Goal: Task Accomplishment & Management: Use online tool/utility

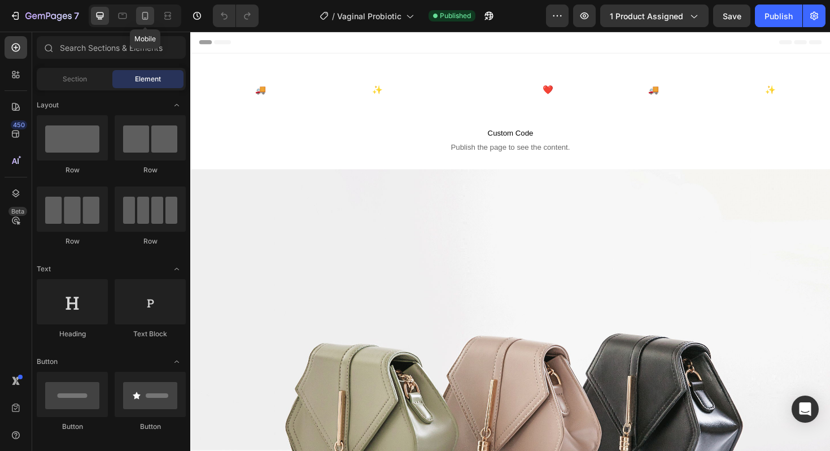
click at [137, 17] on div at bounding box center [145, 16] width 18 height 18
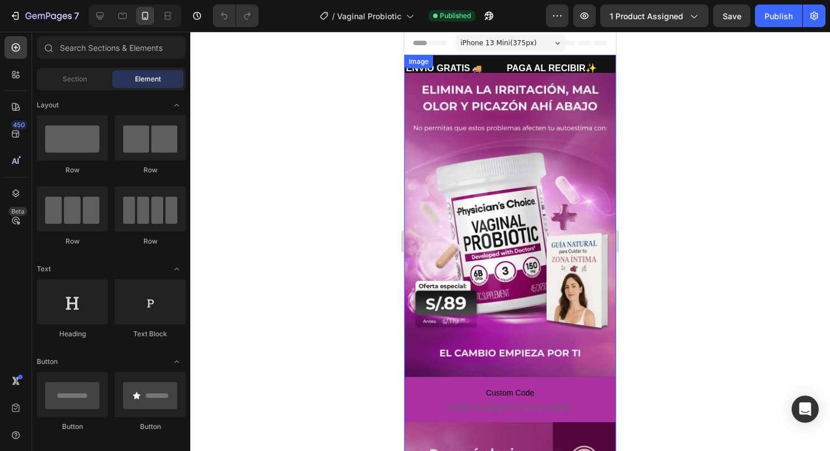
click at [454, 116] on img at bounding box center [510, 225] width 212 height 304
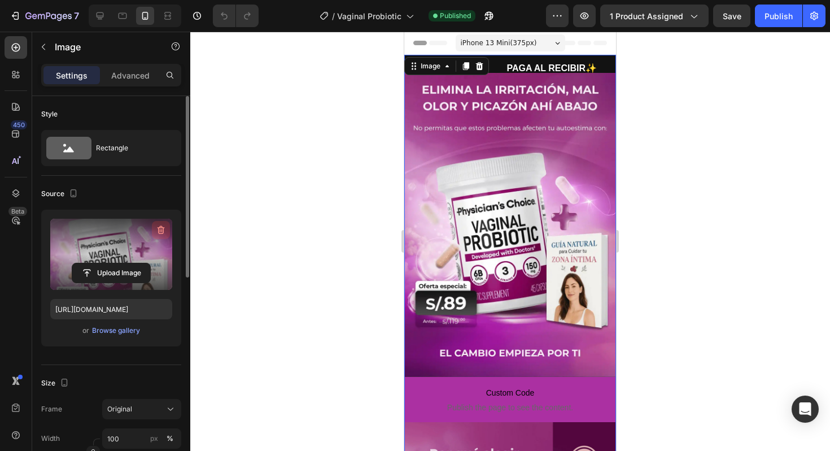
click at [158, 233] on icon "button" at bounding box center [160, 229] width 11 height 11
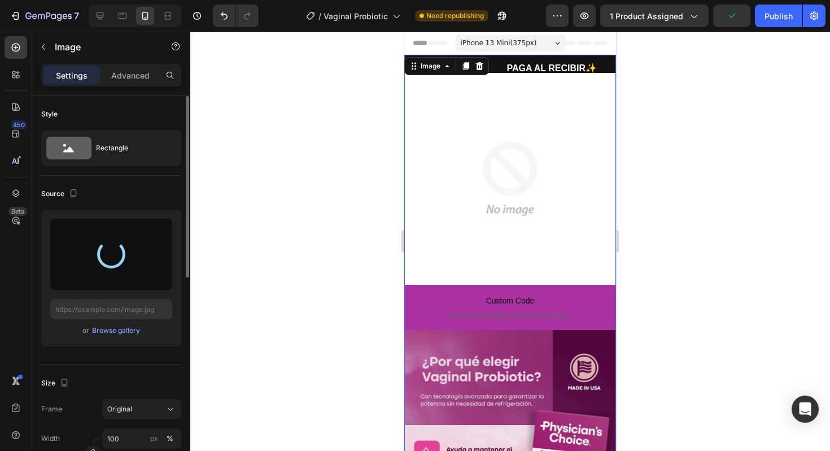
type input "[URL][DOMAIN_NAME]"
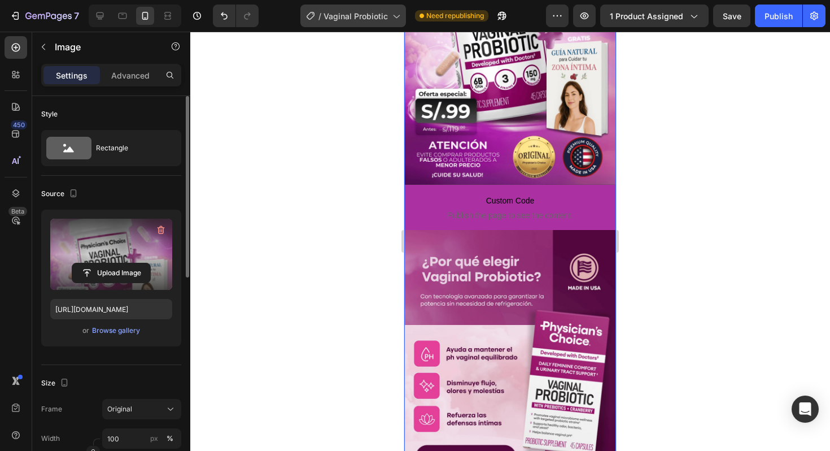
scroll to position [194, 0]
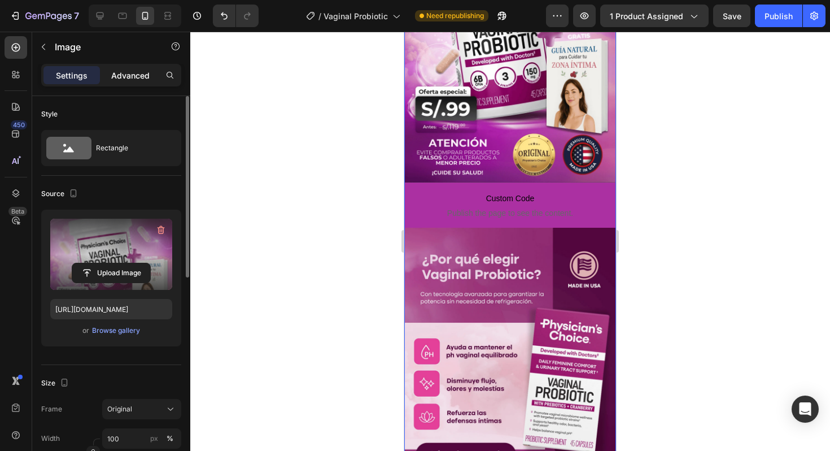
click at [114, 80] on p "Advanced" at bounding box center [130, 75] width 38 height 12
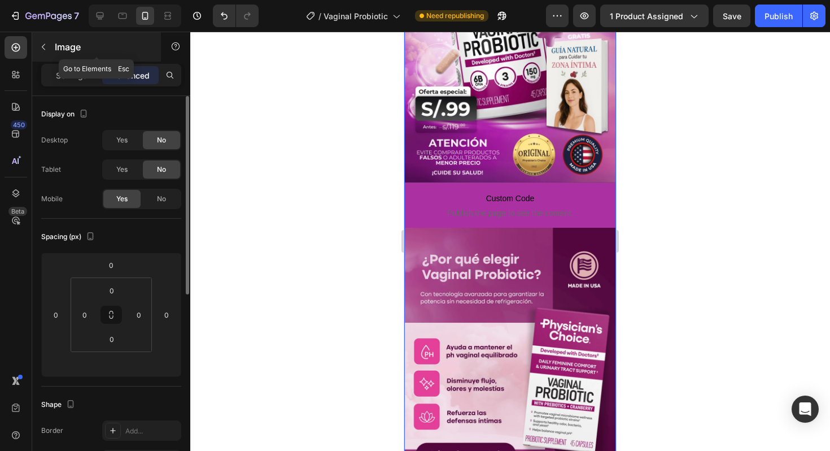
click at [40, 60] on div "Image" at bounding box center [96, 48] width 129 height 32
click at [41, 53] on button "button" at bounding box center [43, 47] width 18 height 18
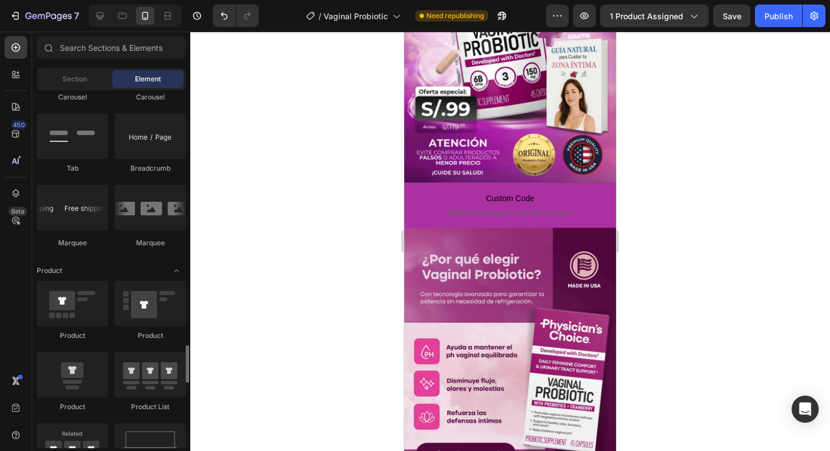
scroll to position [1205, 0]
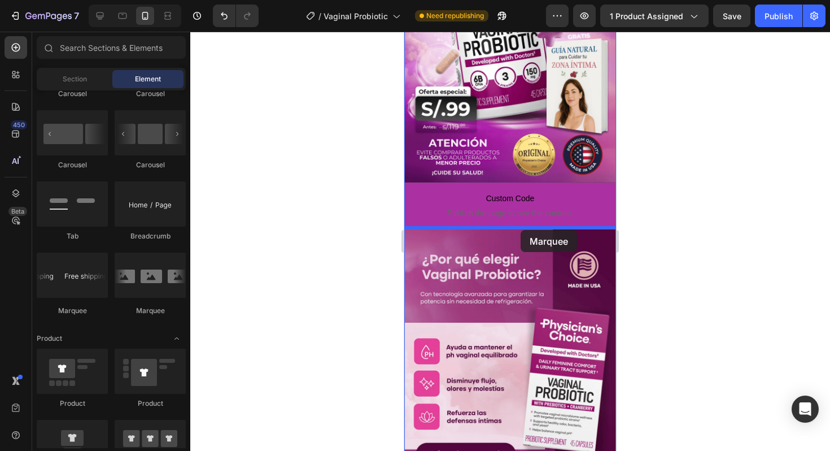
drag, startPoint x: 552, startPoint y: 314, endPoint x: 521, endPoint y: 229, distance: 90.4
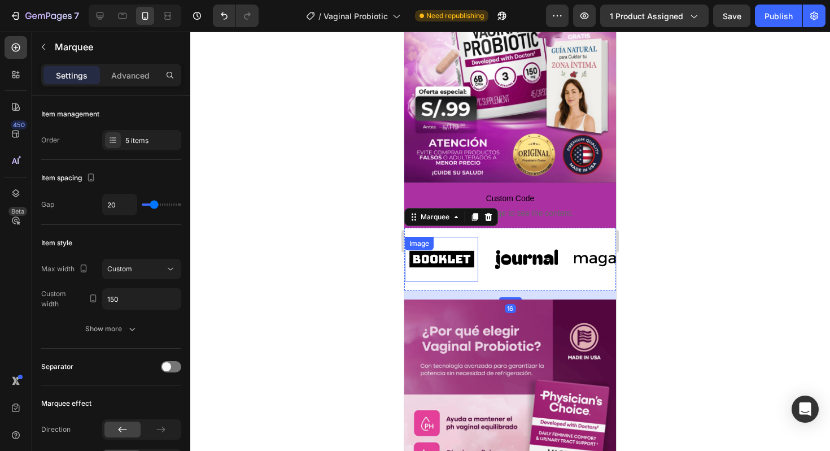
click at [464, 269] on img at bounding box center [441, 258] width 73 height 31
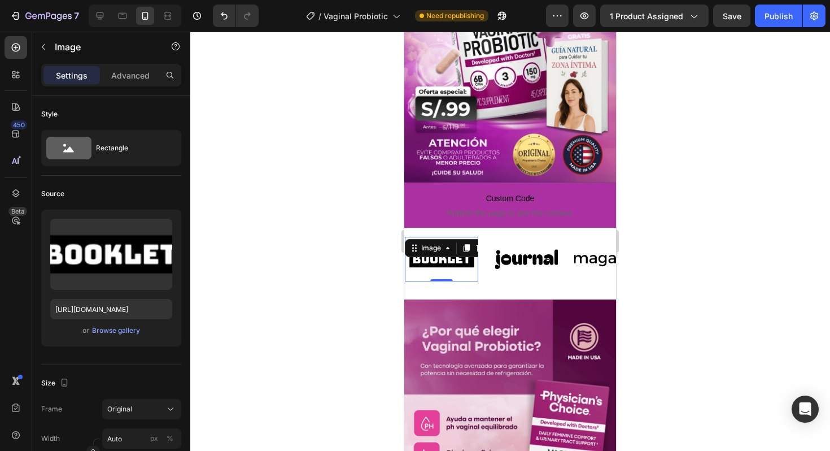
click at [159, 233] on icon "button" at bounding box center [161, 230] width 7 height 8
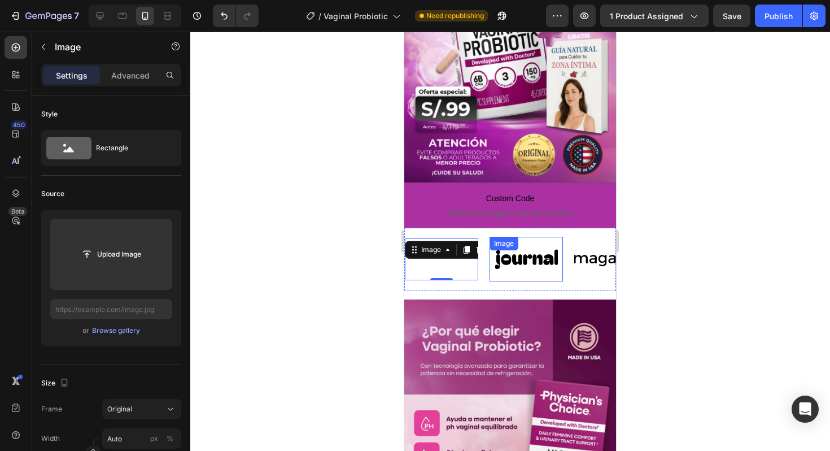
click at [518, 265] on img at bounding box center [526, 258] width 73 height 31
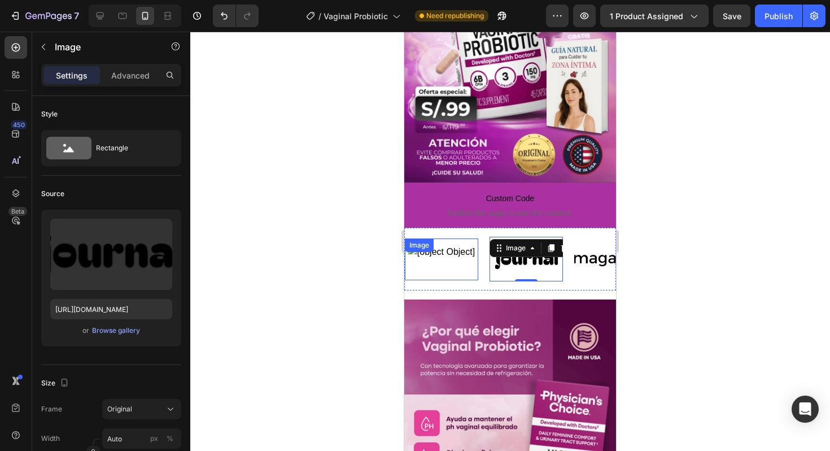
drag, startPoint x: 163, startPoint y: 233, endPoint x: 393, endPoint y: 264, distance: 232.0
click at [163, 233] on icon "button" at bounding box center [160, 229] width 11 height 11
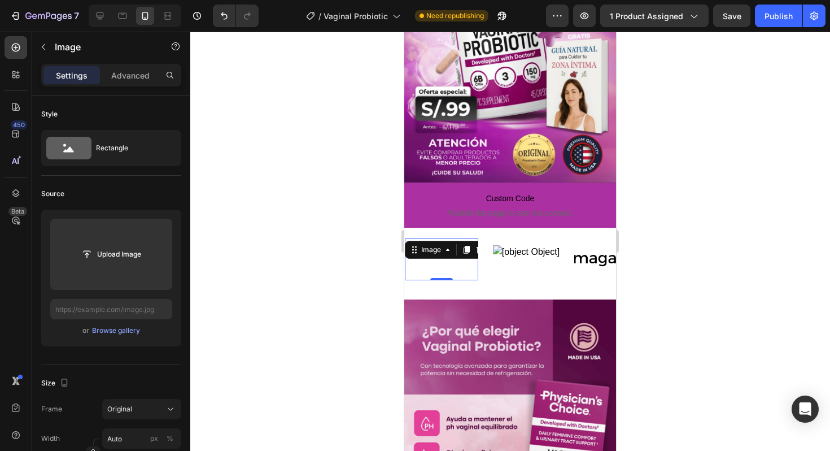
click at [451, 265] on img at bounding box center [441, 259] width 67 height 28
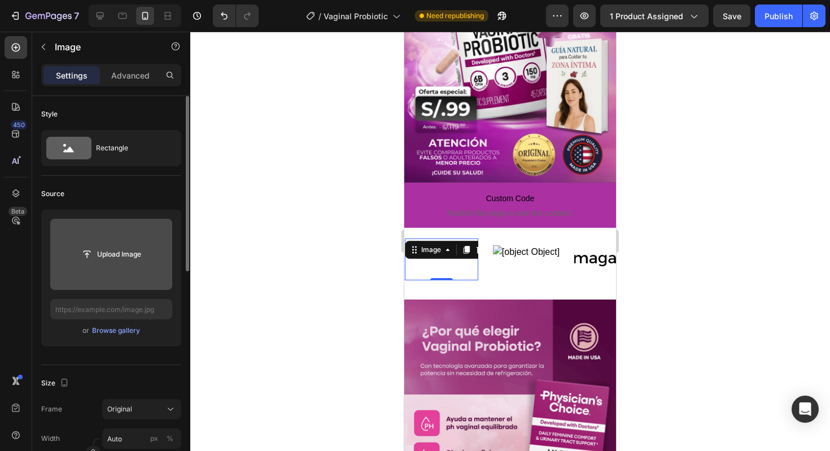
click at [114, 258] on input "file" at bounding box center [111, 254] width 78 height 19
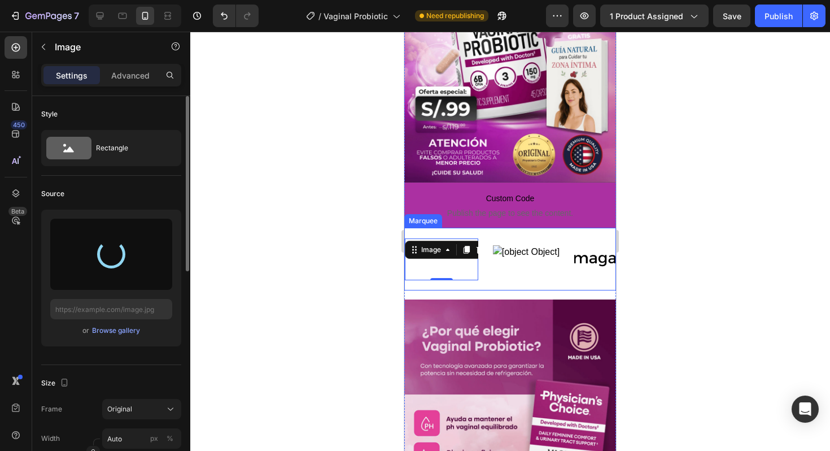
type input "[URL][DOMAIN_NAME]"
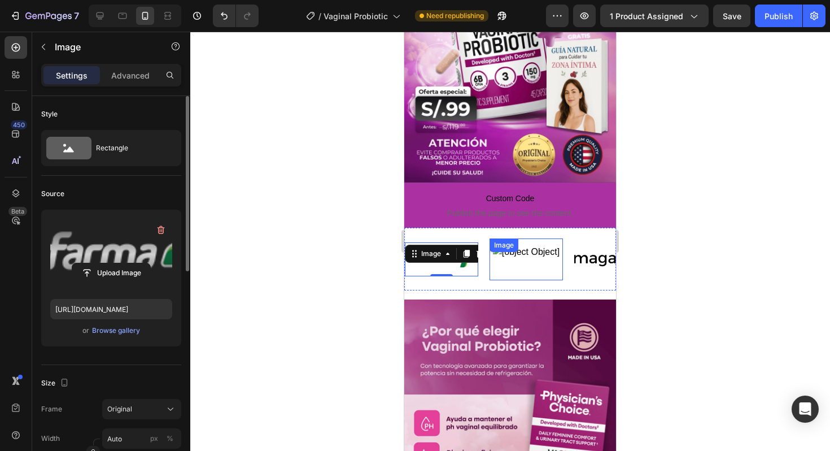
drag, startPoint x: 516, startPoint y: 261, endPoint x: 504, endPoint y: 257, distance: 12.2
click at [516, 261] on img at bounding box center [526, 259] width 67 height 28
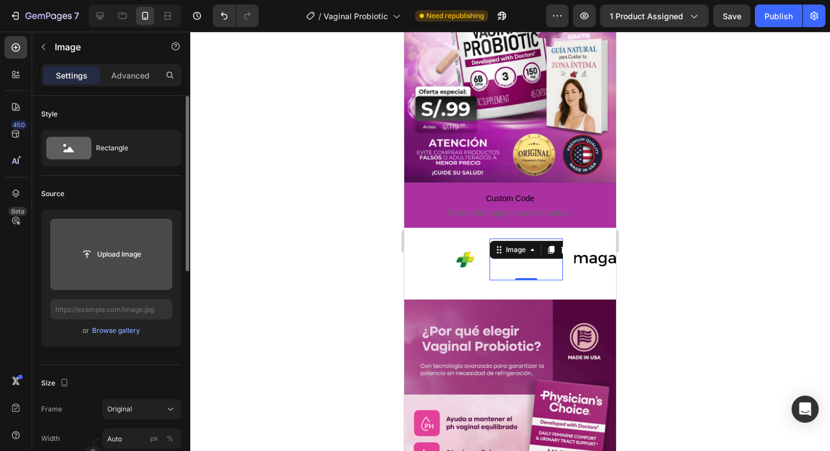
click at [91, 249] on input "file" at bounding box center [111, 254] width 78 height 19
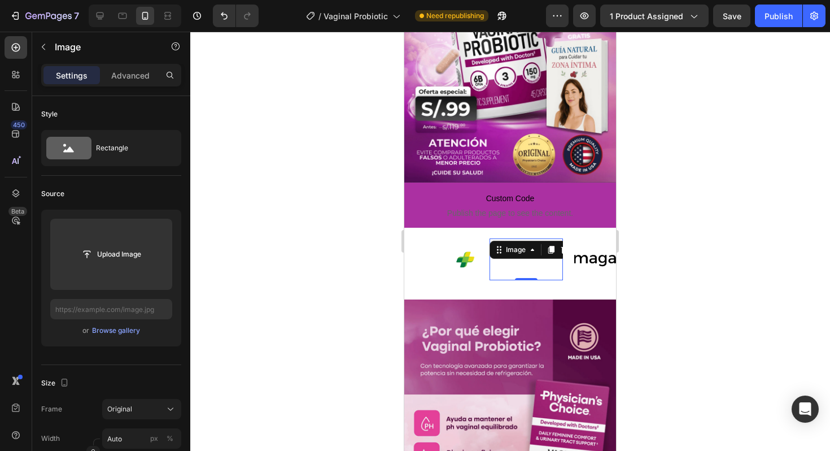
click at [777, 255] on div at bounding box center [510, 241] width 640 height 419
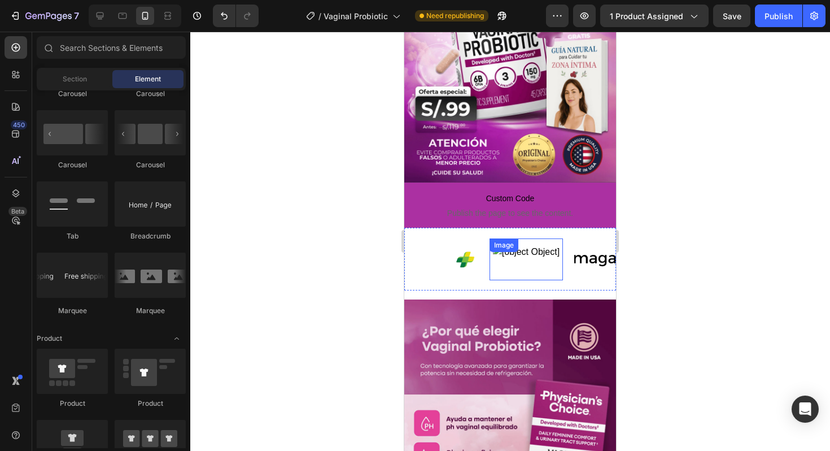
click at [534, 254] on img at bounding box center [526, 259] width 67 height 28
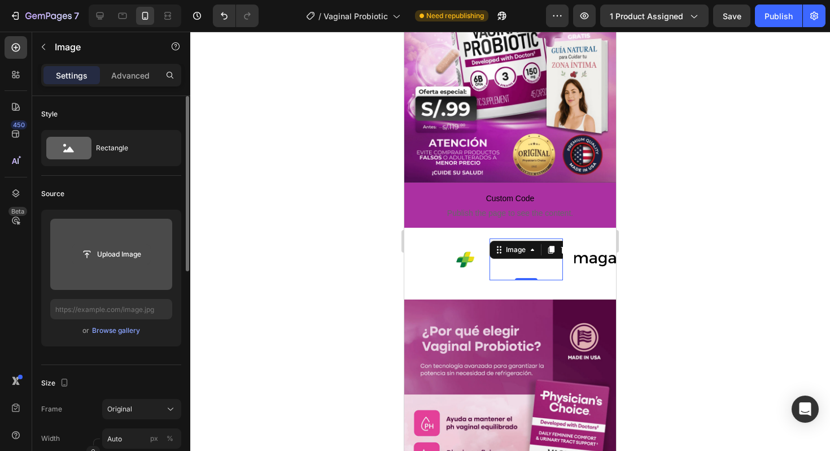
click at [119, 260] on input "file" at bounding box center [111, 254] width 78 height 19
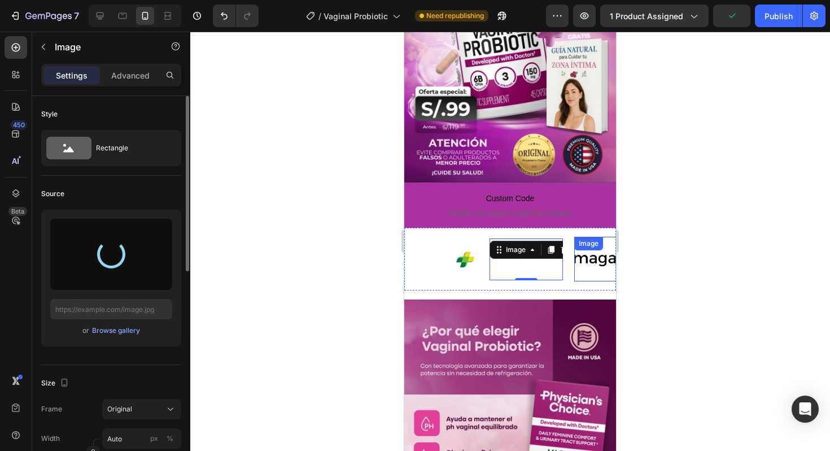
type input "[URL][DOMAIN_NAME]"
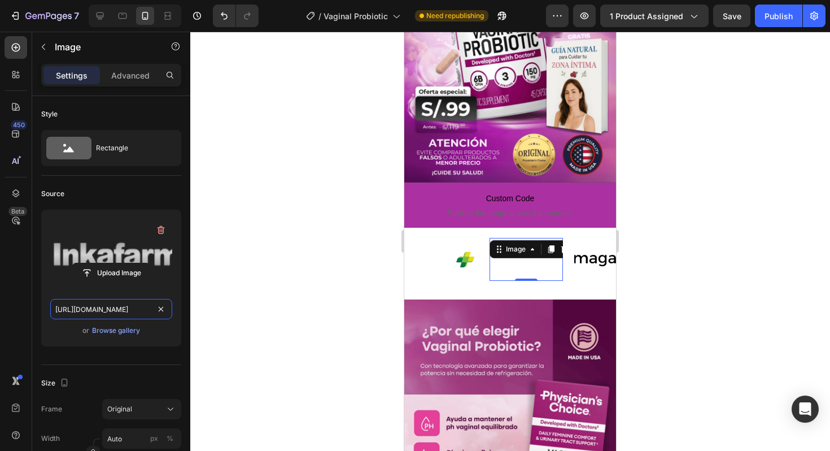
scroll to position [0, 350]
drag, startPoint x: 135, startPoint y: 310, endPoint x: 259, endPoint y: 311, distance: 123.7
click at [259, 0] on div "7 Version history / Vaginal Probiotic Need republishing Preview 1 product assig…" at bounding box center [415, 0] width 830 height 0
drag, startPoint x: 260, startPoint y: 310, endPoint x: 358, endPoint y: 299, distance: 98.2
click at [260, 310] on div at bounding box center [510, 241] width 640 height 419
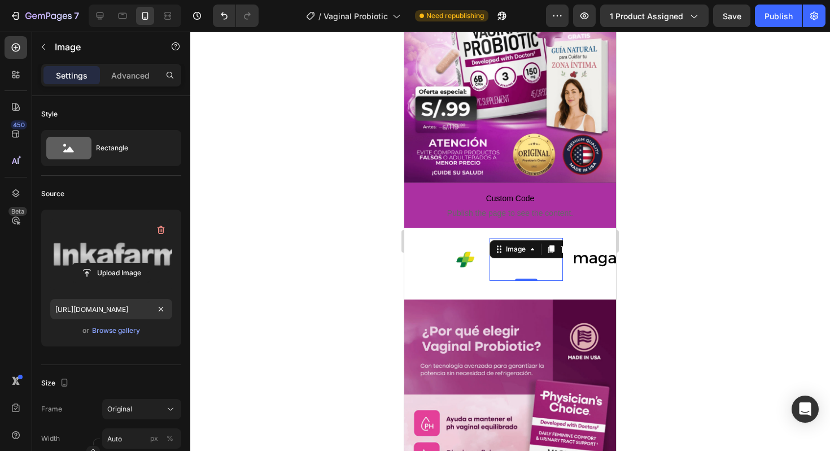
scroll to position [0, 0]
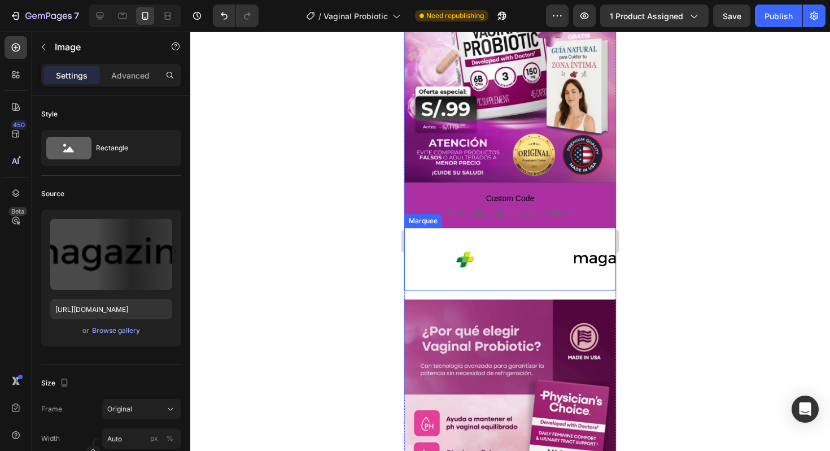
click at [575, 260] on img at bounding box center [610, 258] width 73 height 31
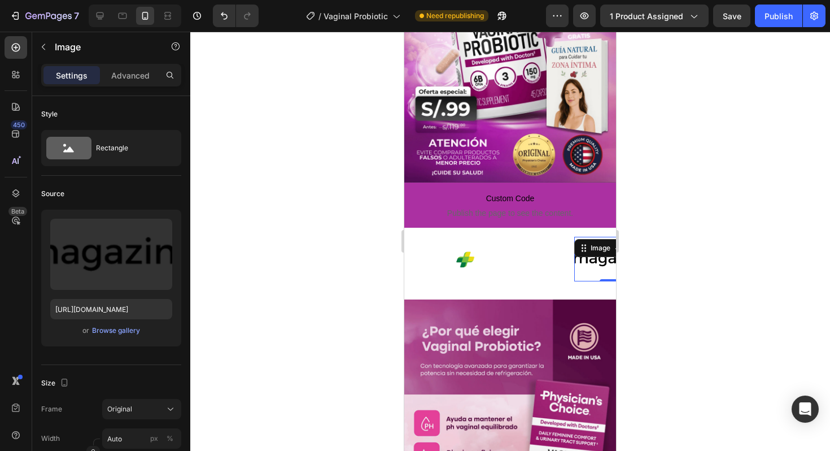
click at [444, 262] on img at bounding box center [441, 259] width 73 height 20
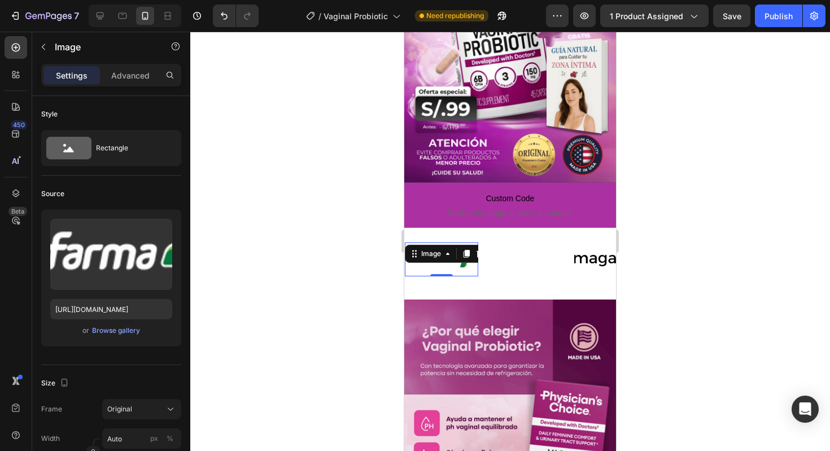
click at [164, 229] on icon "button" at bounding box center [160, 229] width 11 height 11
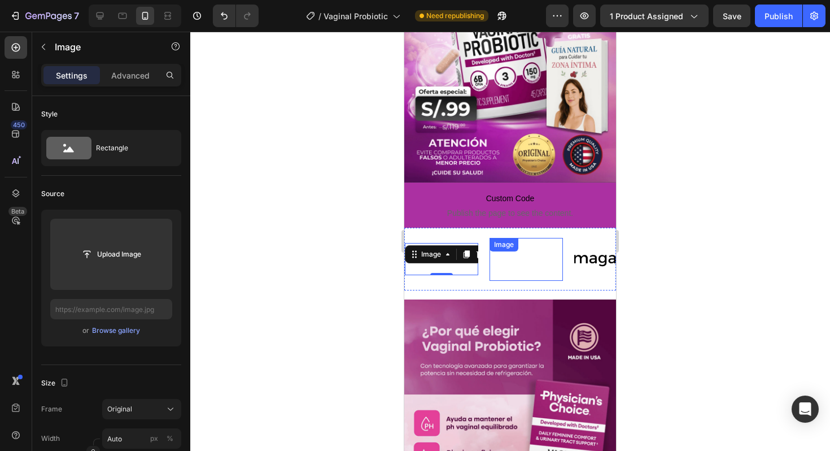
click at [534, 261] on img at bounding box center [526, 259] width 73 height 29
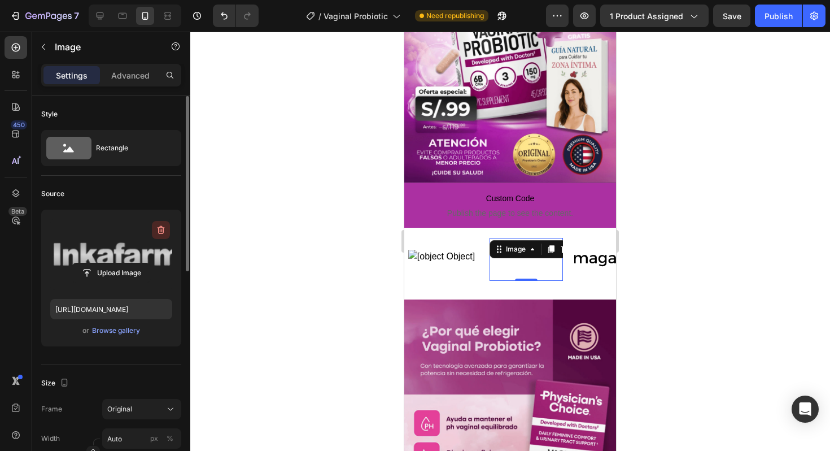
click at [154, 234] on button "button" at bounding box center [161, 230] width 18 height 18
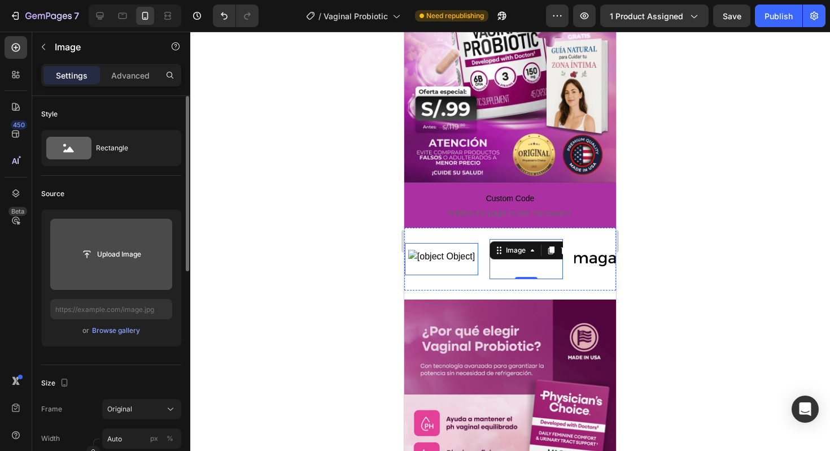
click at [466, 250] on img at bounding box center [441, 259] width 67 height 19
click at [134, 247] on input "file" at bounding box center [111, 254] width 78 height 19
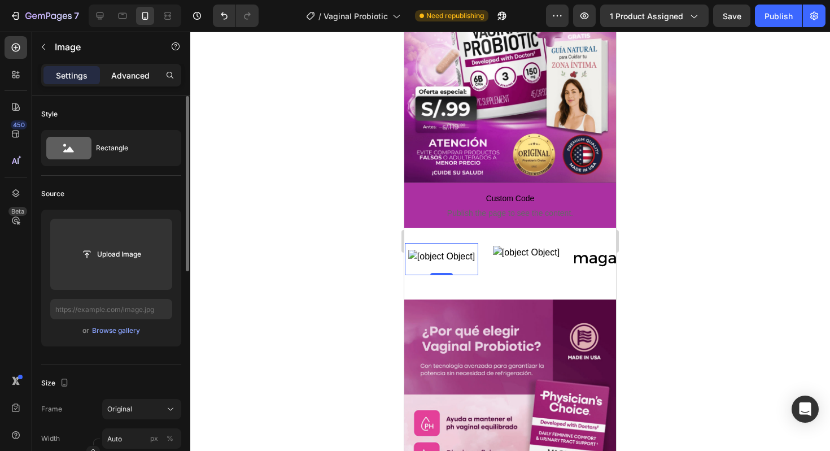
drag, startPoint x: 128, startPoint y: 81, endPoint x: 121, endPoint y: 80, distance: 6.9
click at [128, 81] on p "Advanced" at bounding box center [130, 75] width 38 height 12
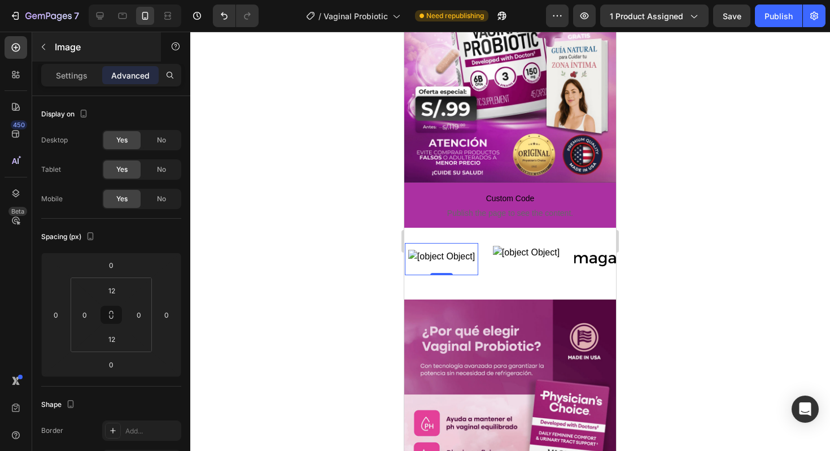
drag, startPoint x: 80, startPoint y: 73, endPoint x: 60, endPoint y: 59, distance: 24.0
click at [79, 73] on p "Settings" at bounding box center [72, 75] width 32 height 12
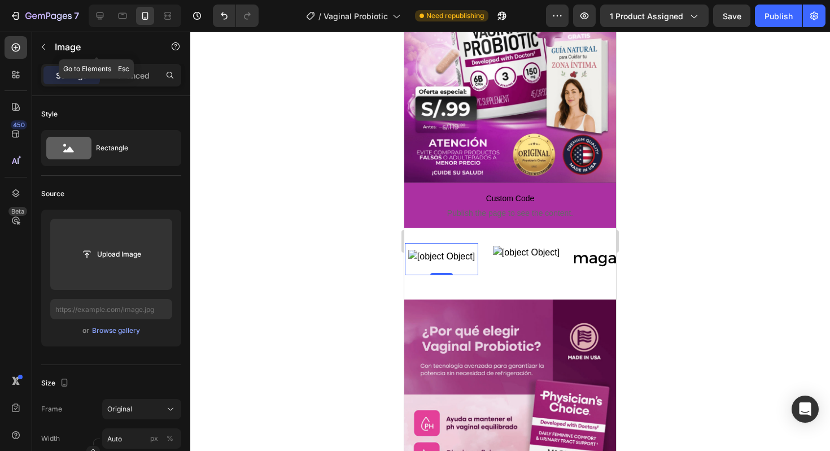
click at [52, 49] on div "Image" at bounding box center [96, 46] width 129 height 29
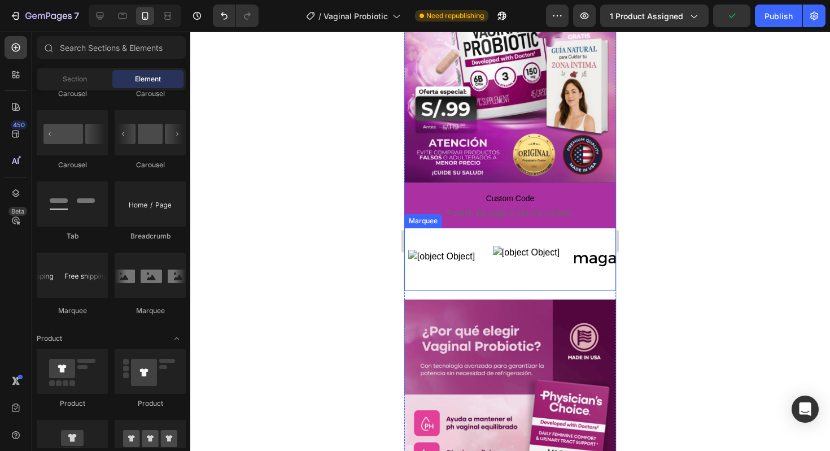
click at [475, 235] on div "Image Image Image Image Image Image Image Image Image Image Marquee" at bounding box center [510, 259] width 212 height 63
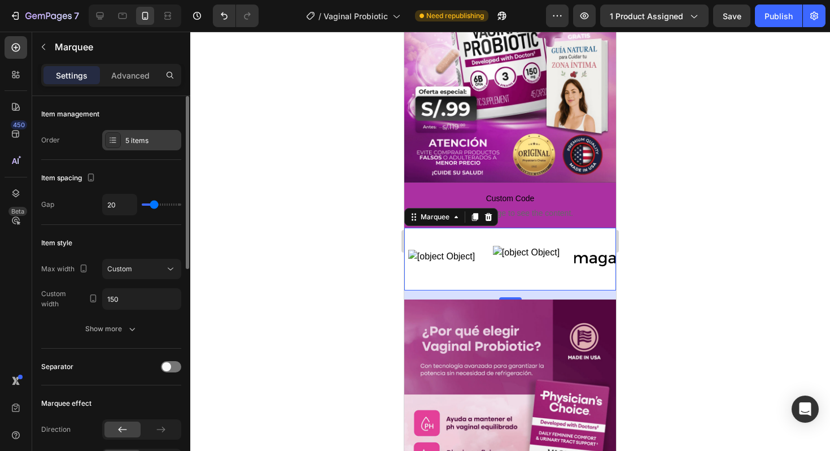
click at [127, 143] on div "5 items" at bounding box center [151, 141] width 53 height 10
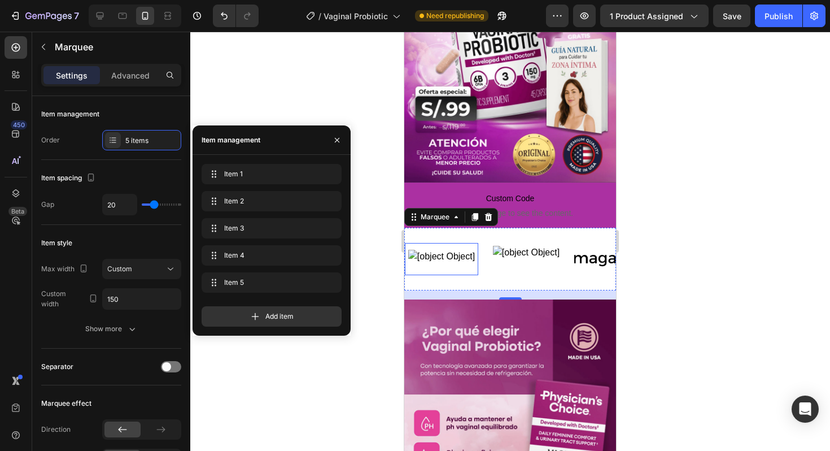
click at [428, 259] on img at bounding box center [441, 259] width 67 height 19
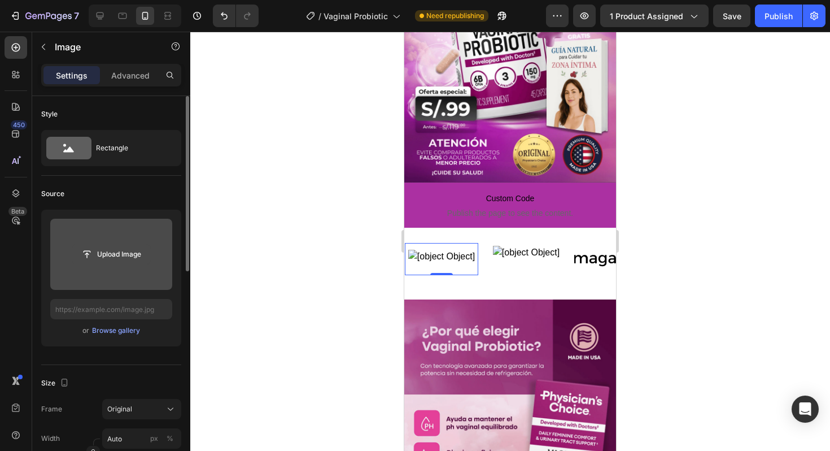
click at [130, 246] on input "file" at bounding box center [111, 254] width 78 height 19
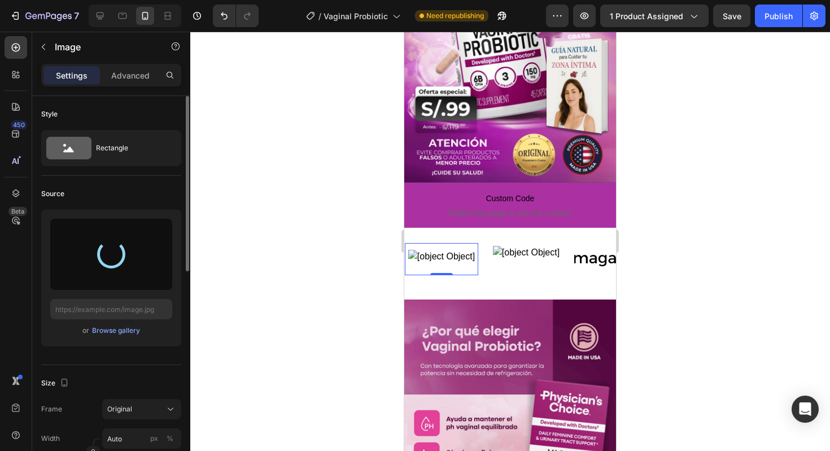
type input "[URL][DOMAIN_NAME]"
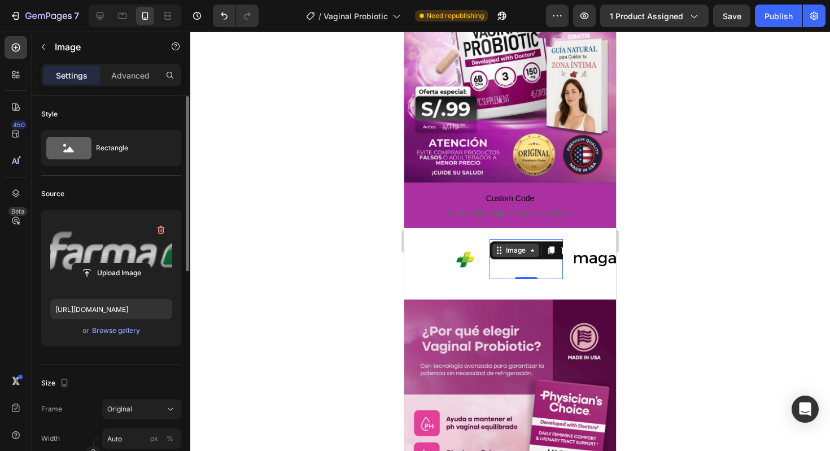
click at [517, 252] on div "Image 0" at bounding box center [526, 259] width 73 height 40
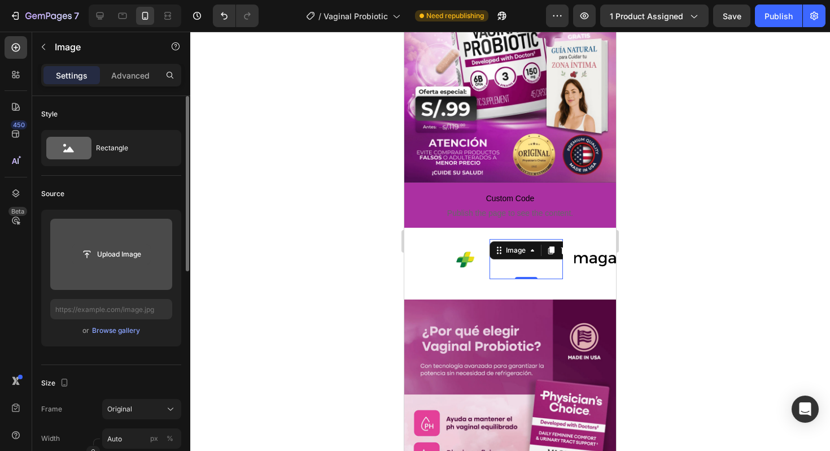
click at [125, 252] on input "file" at bounding box center [111, 254] width 78 height 19
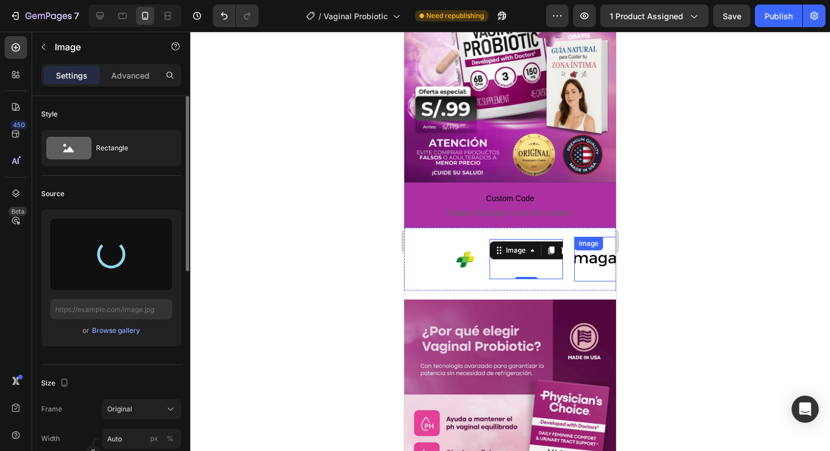
type input "[URL][DOMAIN_NAME]"
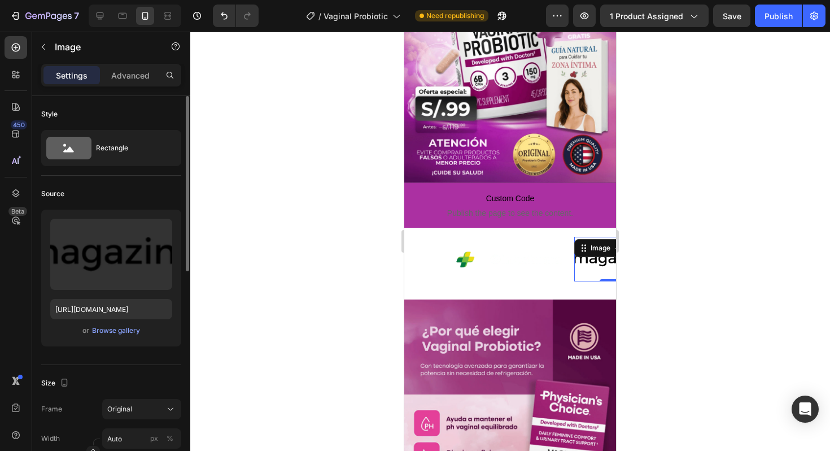
click at [592, 265] on img at bounding box center [610, 258] width 73 height 31
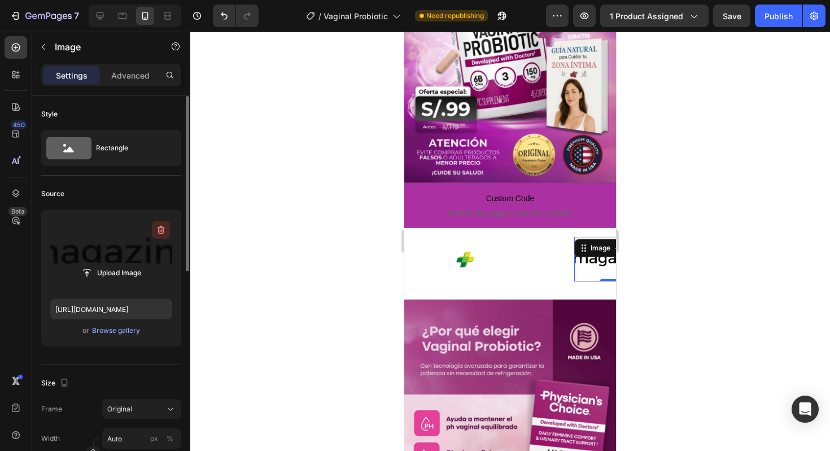
click at [155, 230] on icon "button" at bounding box center [160, 229] width 11 height 11
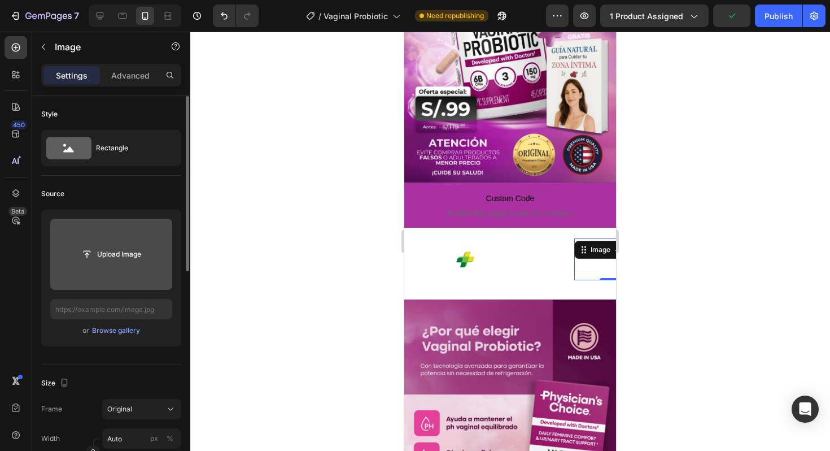
click at [87, 264] on input "file" at bounding box center [111, 254] width 122 height 71
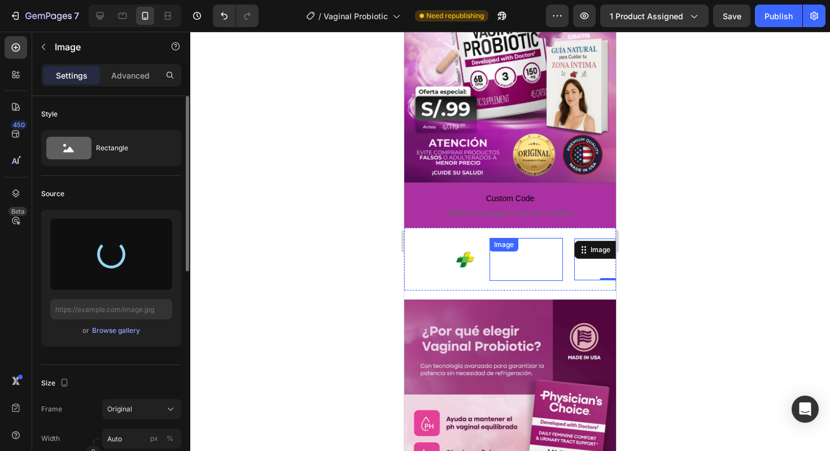
type input "[URL][DOMAIN_NAME]"
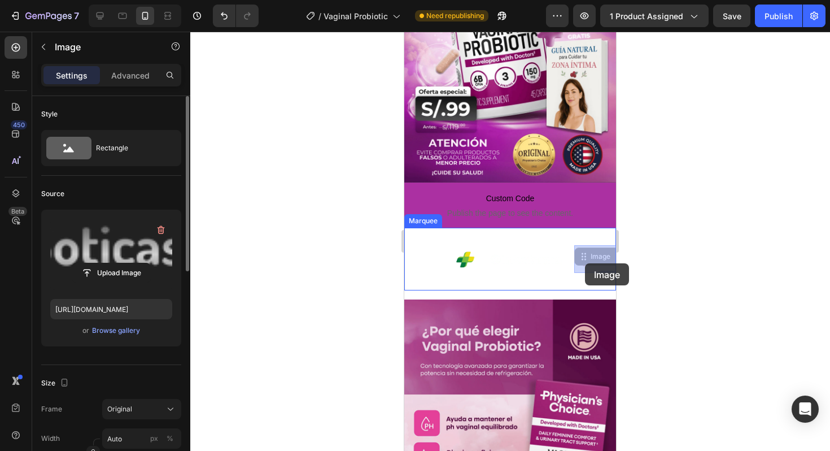
drag, startPoint x: 594, startPoint y: 264, endPoint x: 585, endPoint y: 263, distance: 9.1
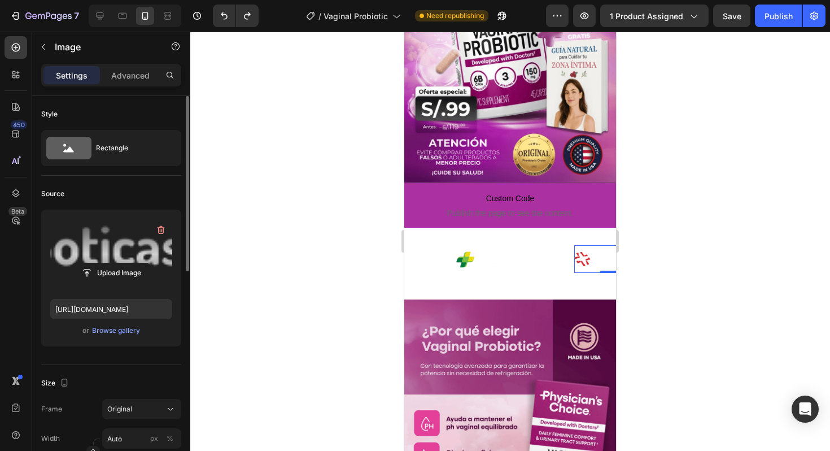
click at [647, 274] on div at bounding box center [510, 241] width 640 height 419
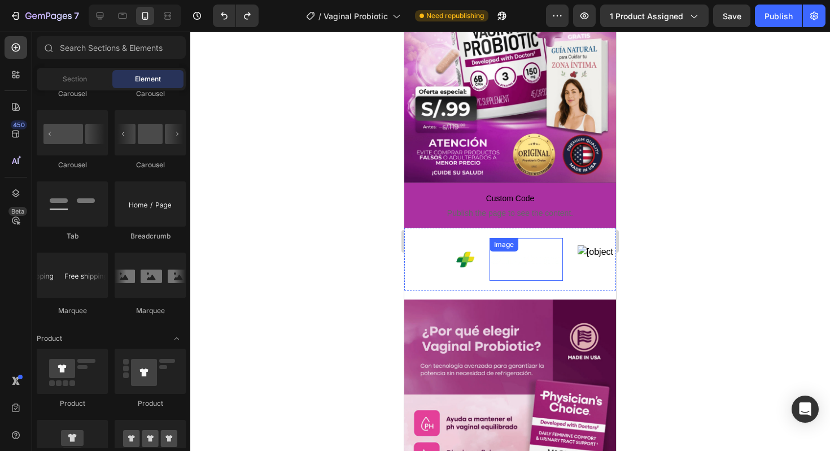
click at [509, 263] on img at bounding box center [526, 259] width 73 height 29
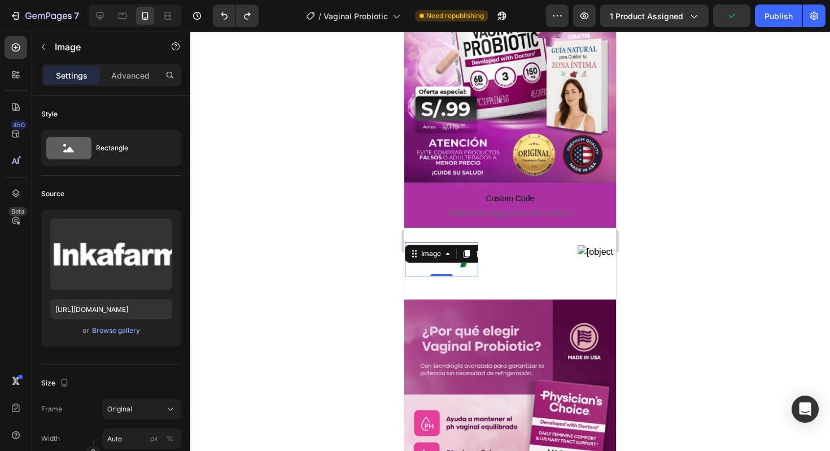
drag, startPoint x: 424, startPoint y: 263, endPoint x: 464, endPoint y: 268, distance: 40.4
click at [424, 263] on img at bounding box center [441, 259] width 73 height 20
click at [506, 270] on img at bounding box center [526, 259] width 73 height 29
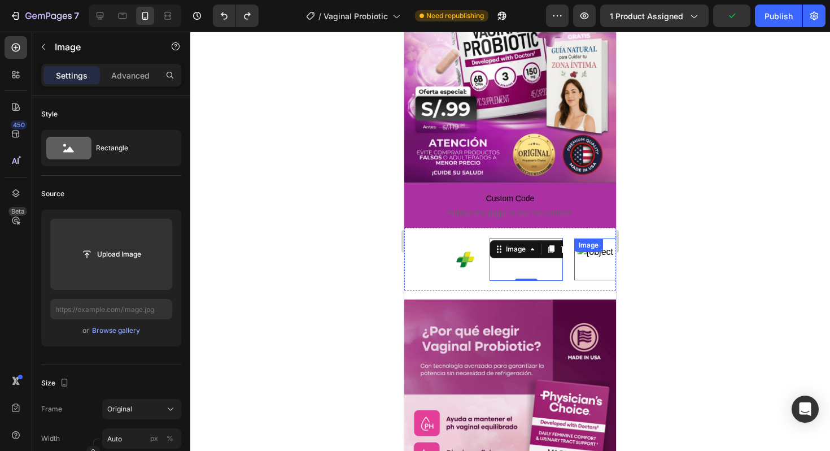
click at [589, 269] on img at bounding box center [611, 259] width 67 height 28
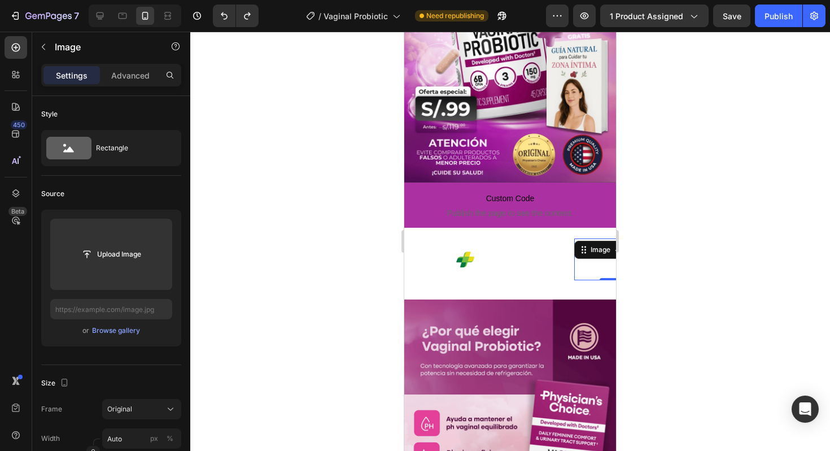
type input "[URL][DOMAIN_NAME]"
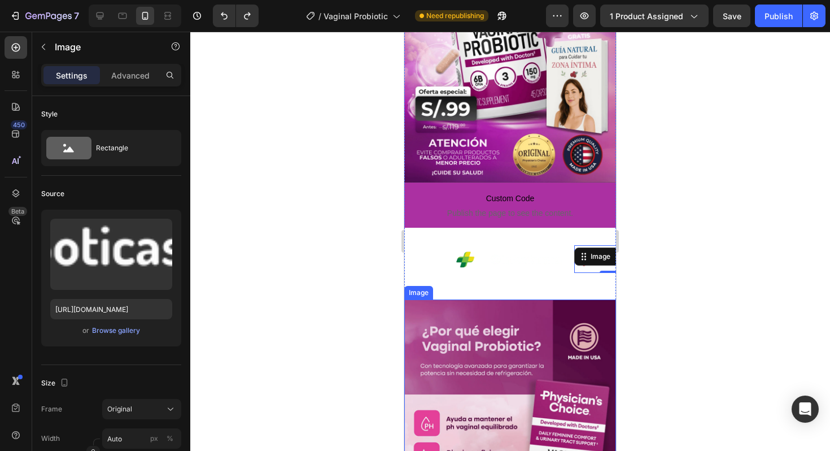
click at [691, 268] on div at bounding box center [510, 241] width 640 height 419
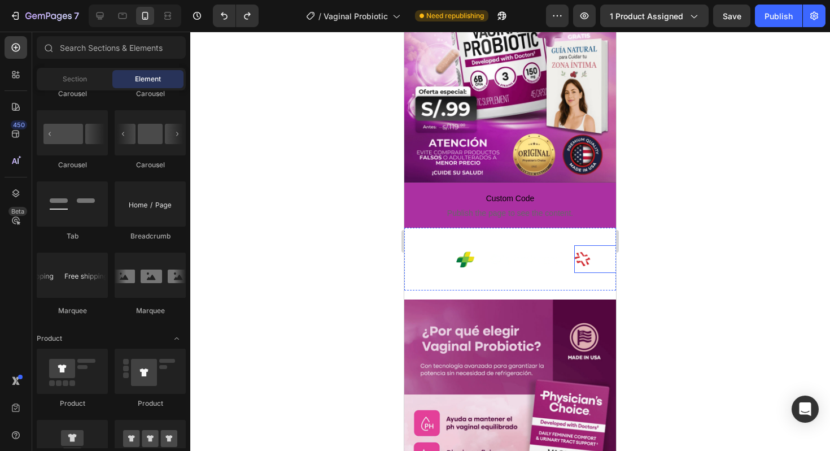
click at [587, 265] on img at bounding box center [610, 259] width 73 height 14
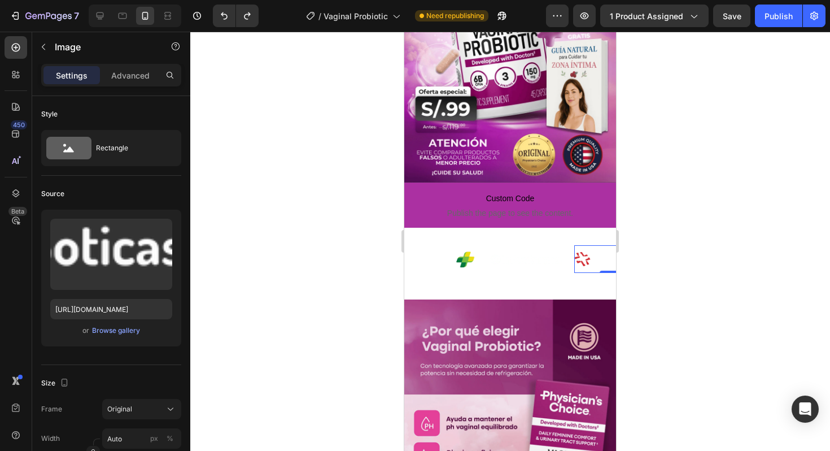
drag, startPoint x: 127, startPoint y: 79, endPoint x: 121, endPoint y: 91, distance: 13.6
click at [127, 79] on p "Advanced" at bounding box center [130, 75] width 38 height 12
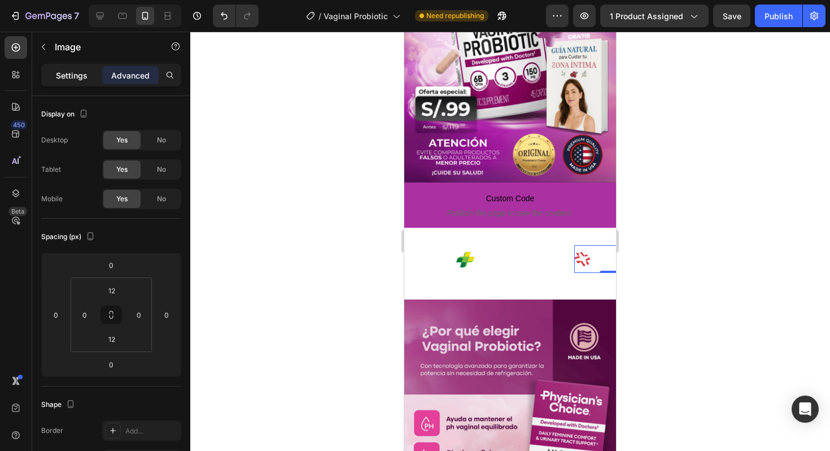
drag, startPoint x: 79, startPoint y: 82, endPoint x: 73, endPoint y: 72, distance: 11.4
click at [79, 82] on div "Settings" at bounding box center [71, 75] width 56 height 18
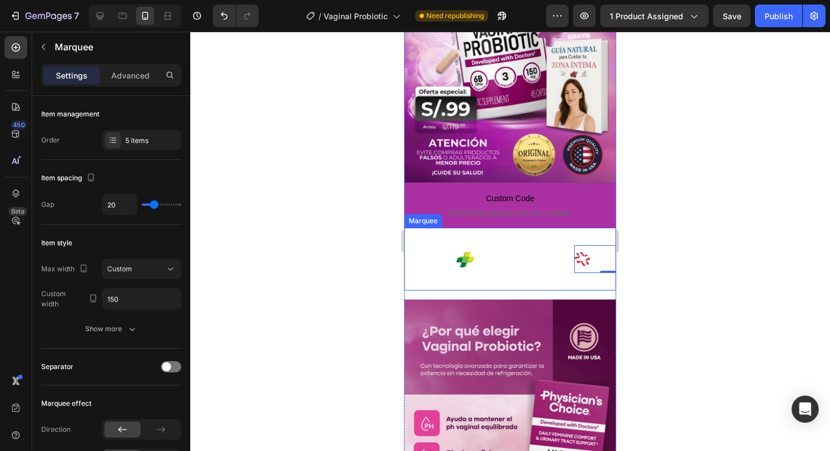
click at [445, 236] on div "Image Image Image 0 Image Image Image Image Image 0 Image Image Marquee" at bounding box center [510, 259] width 212 height 63
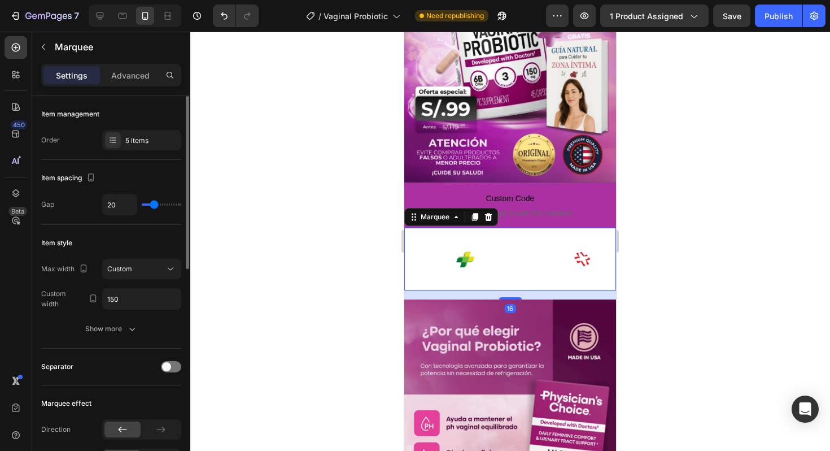
drag, startPoint x: 135, startPoint y: 146, endPoint x: 158, endPoint y: 168, distance: 31.2
click at [134, 146] on div "5 items" at bounding box center [141, 140] width 79 height 20
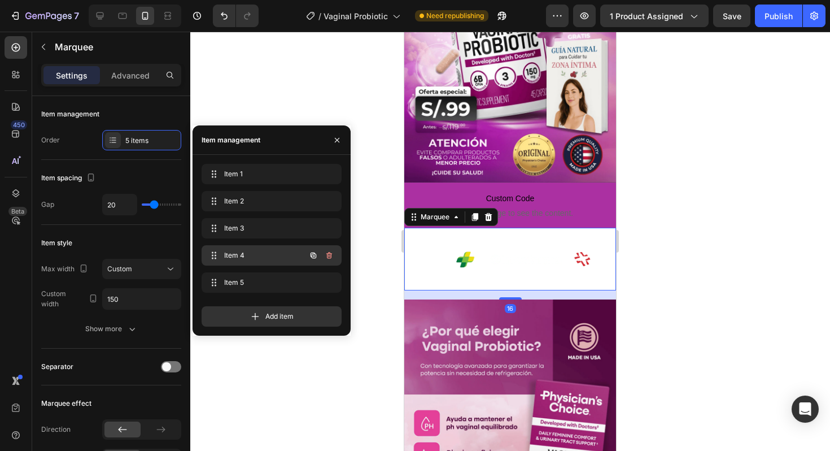
click at [239, 251] on span "Item 4" at bounding box center [256, 255] width 64 height 10
click at [255, 254] on span "Item 4" at bounding box center [256, 255] width 64 height 10
click at [683, 239] on div at bounding box center [510, 241] width 640 height 419
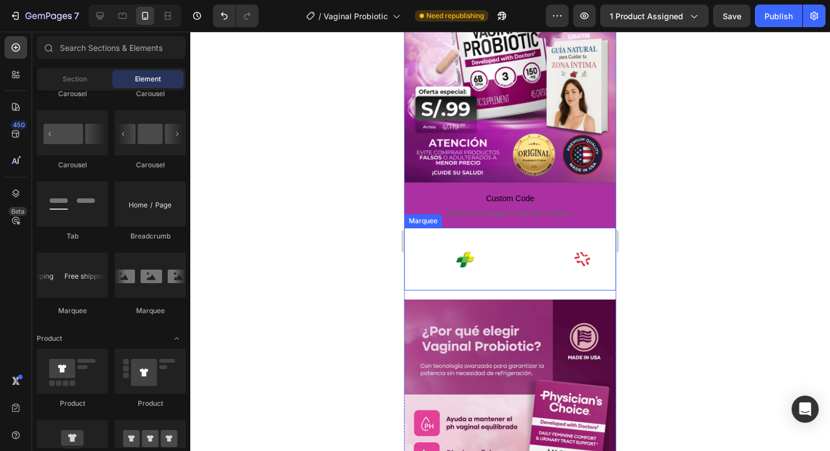
click at [448, 234] on div "Image Image Image Image Image Image Image Image Image Image Marquee" at bounding box center [510, 259] width 212 height 63
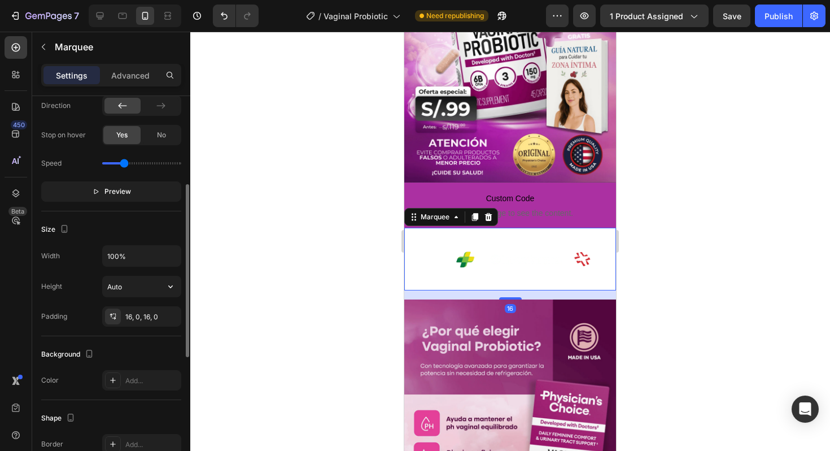
scroll to position [339, 0]
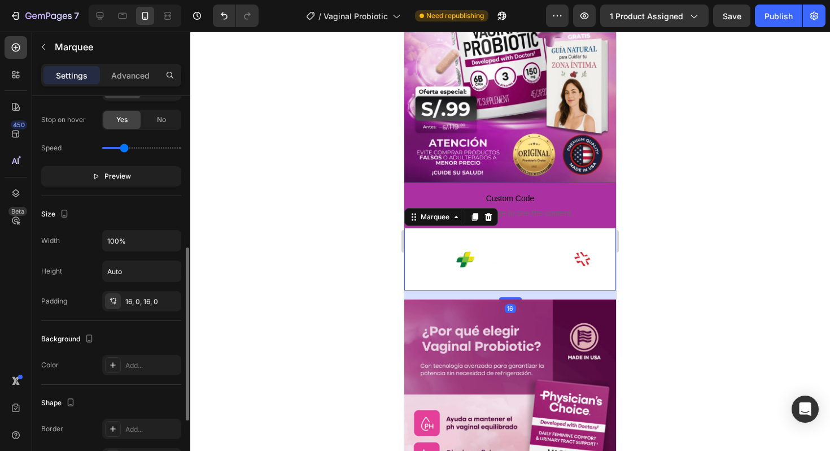
click at [102, 163] on div "Direction Stop on hover Yes No Speed Preview" at bounding box center [111, 133] width 140 height 106
click at [104, 173] on span "Preview" at bounding box center [117, 176] width 27 height 11
click at [103, 173] on p "Pause" at bounding box center [111, 176] width 32 height 11
click at [104, 173] on p "Preview" at bounding box center [111, 176] width 39 height 11
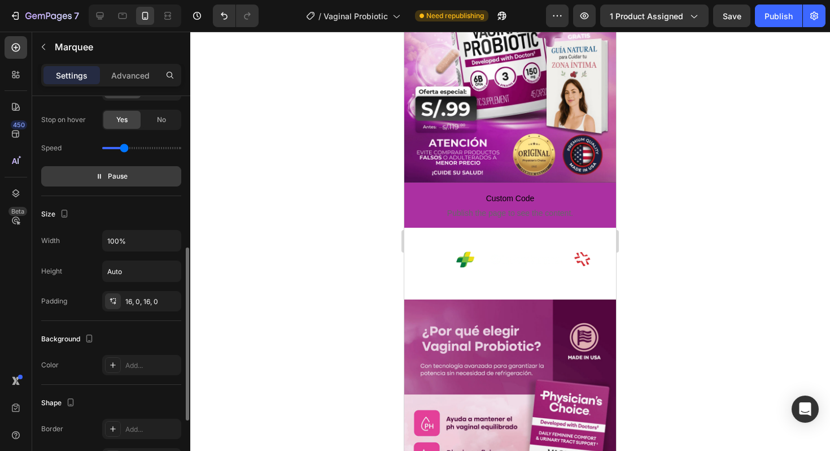
click at [650, 265] on img at bounding box center [686, 258] width 73 height 31
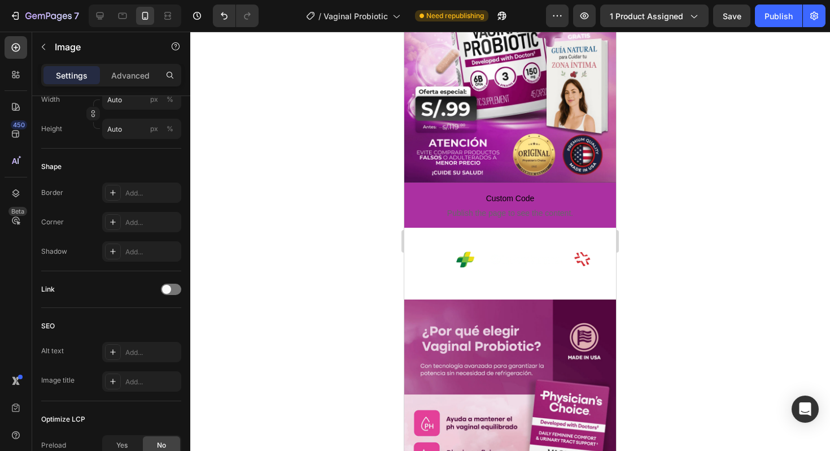
scroll to position [0, 0]
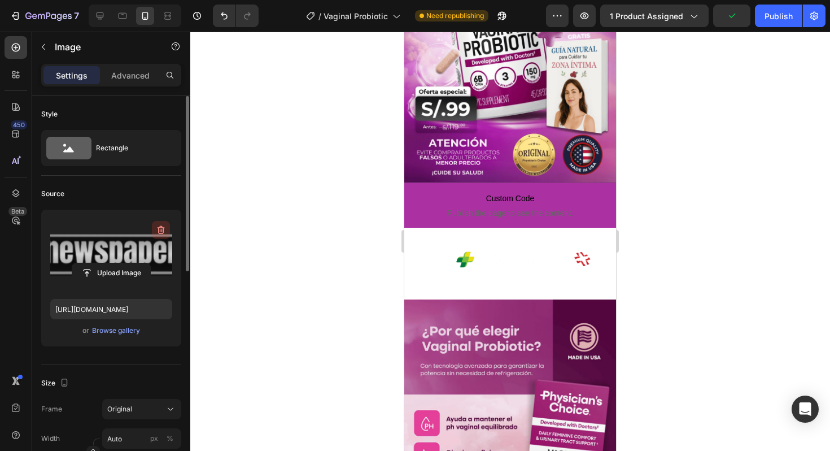
click at [162, 229] on icon "button" at bounding box center [160, 229] width 11 height 11
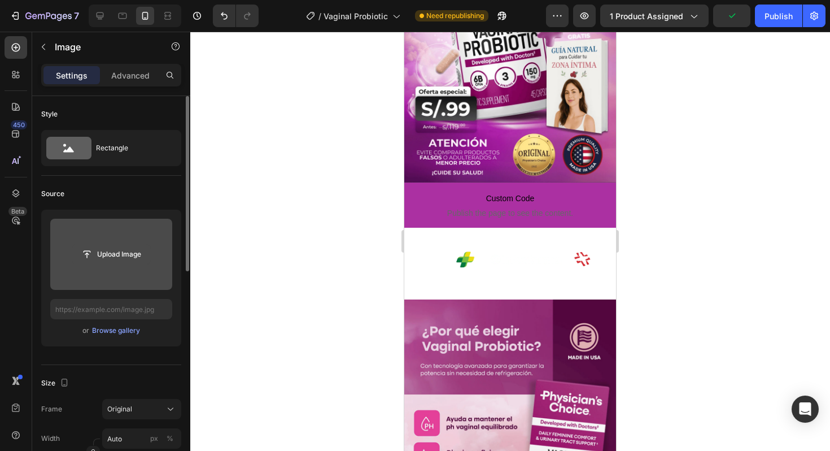
click at [125, 248] on input "file" at bounding box center [111, 254] width 78 height 19
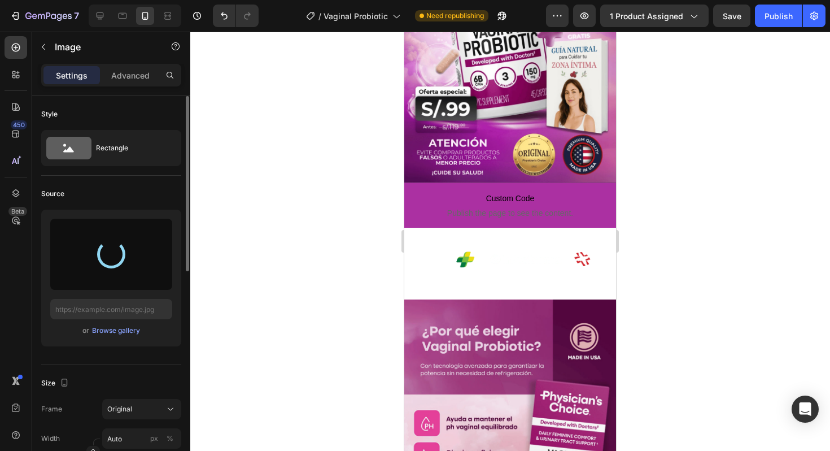
type input "[URL][DOMAIN_NAME]"
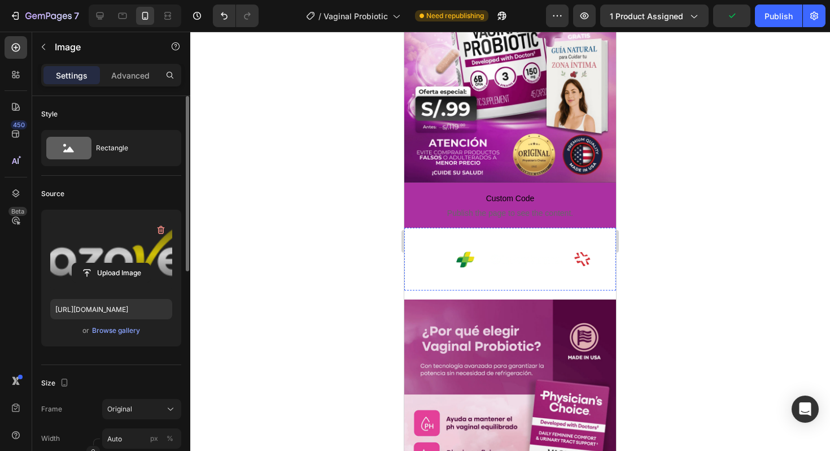
click at [690, 251] on div "Image" at bounding box center [726, 259] width 73 height 45
click at [111, 241] on label at bounding box center [111, 254] width 122 height 71
click at [111, 263] on input "file" at bounding box center [111, 272] width 78 height 19
click at [155, 233] on button "button" at bounding box center [161, 230] width 18 height 18
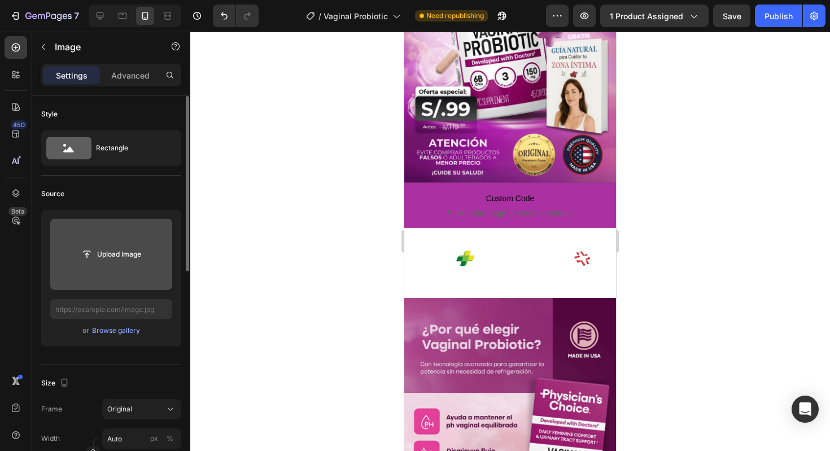
click at [136, 240] on input "file" at bounding box center [111, 254] width 122 height 71
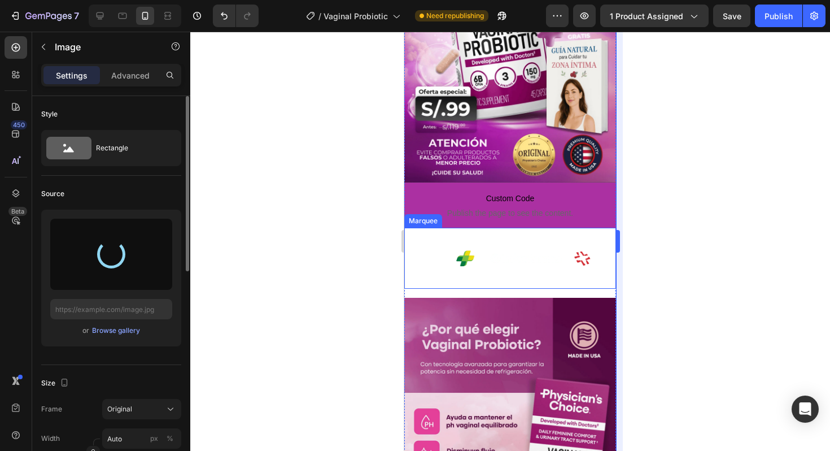
type input "[URL][DOMAIN_NAME]"
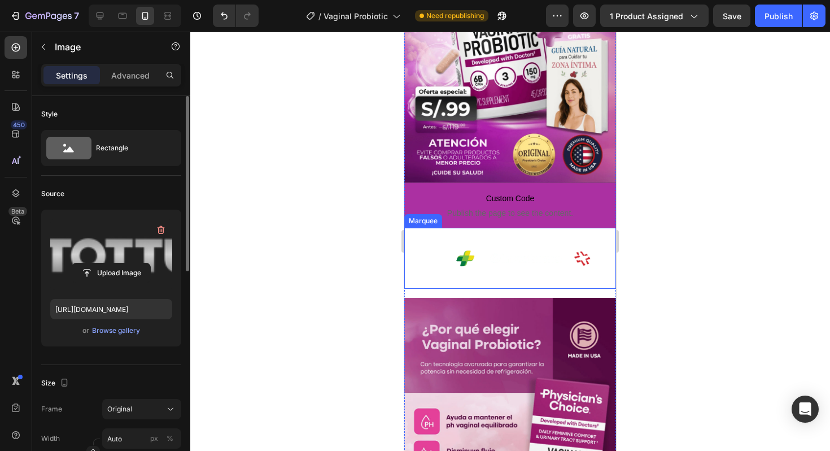
click at [536, 235] on div "Image Image Image Image Image 0 Image Image Image Image Image 0 Marquee" at bounding box center [510, 258] width 212 height 61
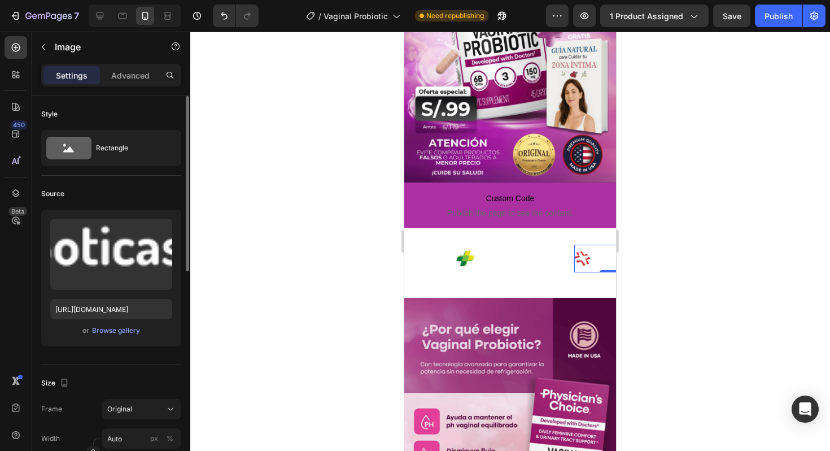
click at [552, 253] on img at bounding box center [588, 258] width 73 height 14
click at [501, 239] on div "Image Image Image 0 Image Image" at bounding box center [358, 258] width 424 height 43
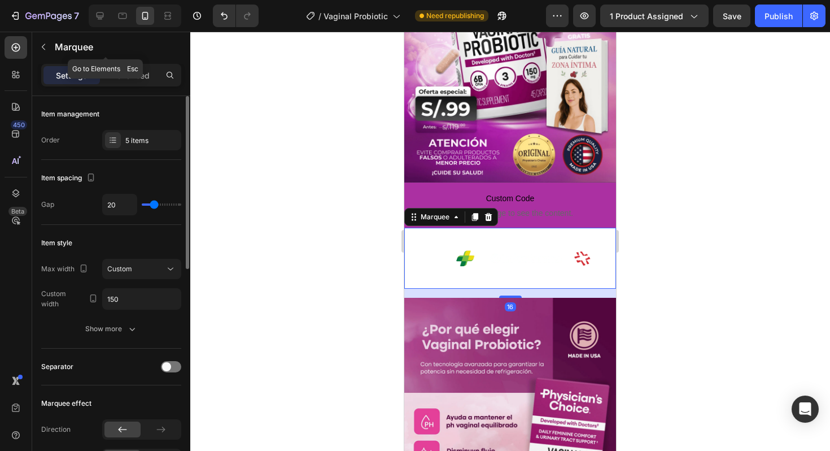
drag, startPoint x: 120, startPoint y: 59, endPoint x: 120, endPoint y: 67, distance: 7.9
click at [120, 59] on div "Marquee" at bounding box center [105, 46] width 147 height 29
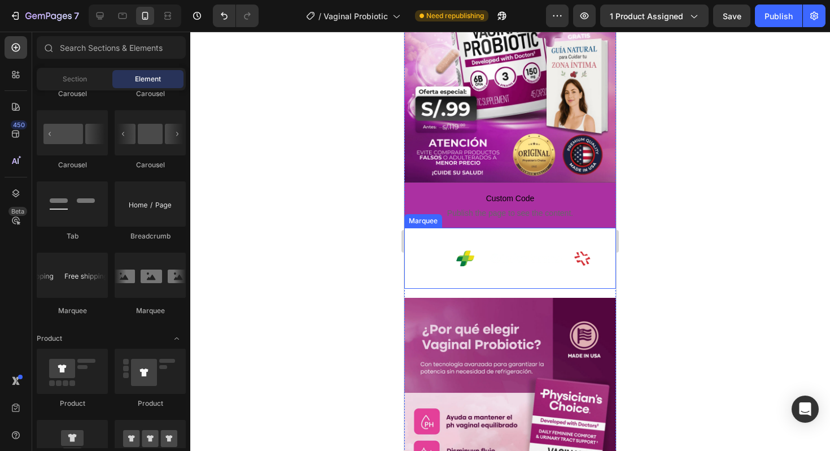
click at [467, 235] on div "Image Image Image Image Image Image Image Image Image Image Marquee" at bounding box center [510, 258] width 212 height 61
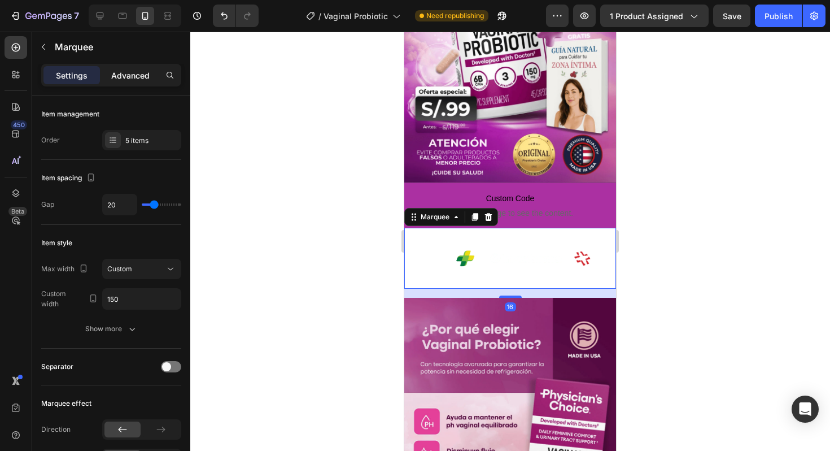
click at [137, 80] on p "Advanced" at bounding box center [130, 75] width 38 height 12
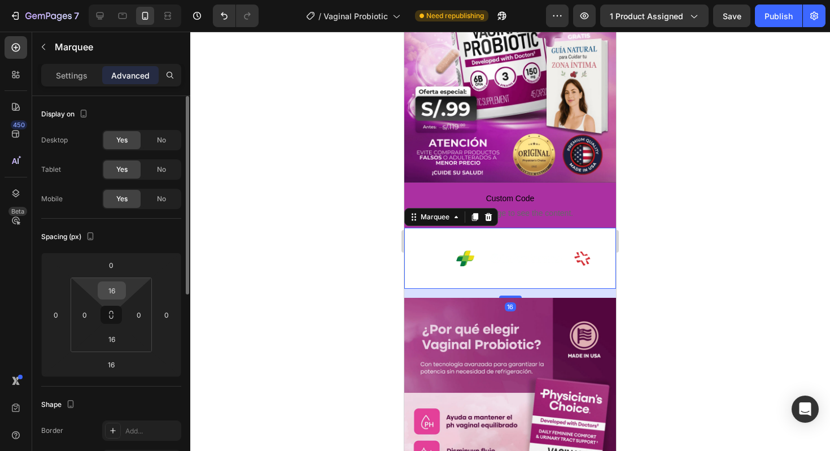
click at [116, 292] on input "16" at bounding box center [112, 290] width 23 height 17
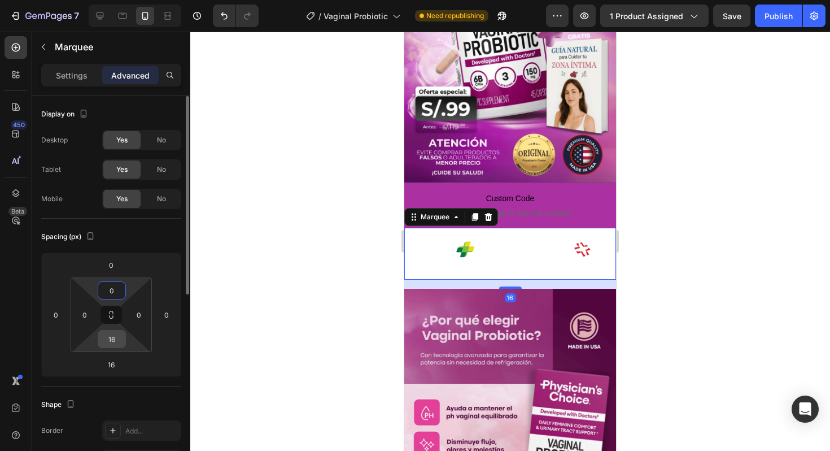
type input "0"
click at [106, 337] on input "16" at bounding box center [112, 338] width 23 height 17
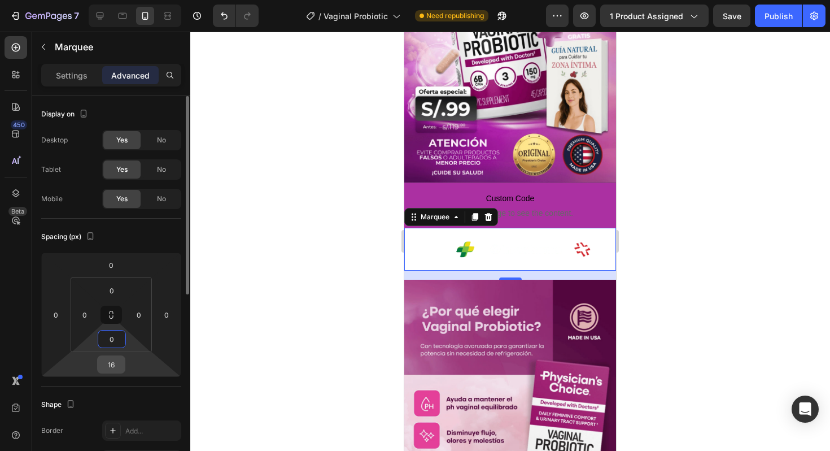
type input "0"
click at [110, 360] on input "16" at bounding box center [111, 364] width 23 height 17
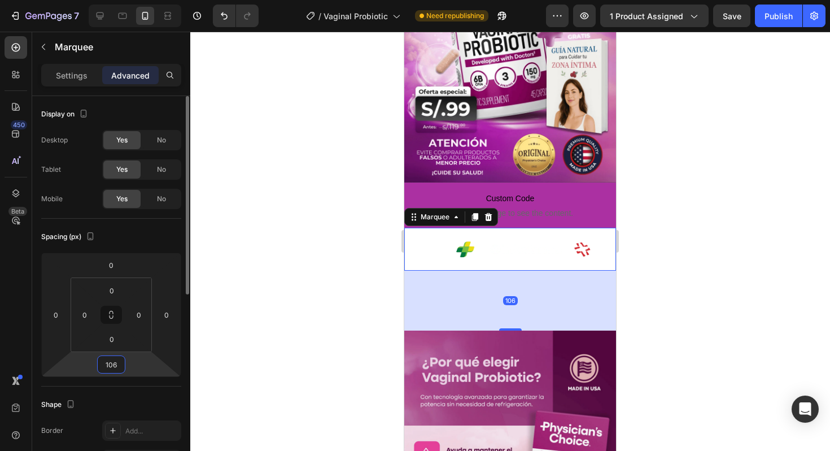
type input "0"
click at [115, 363] on input "0" at bounding box center [111, 364] width 23 height 17
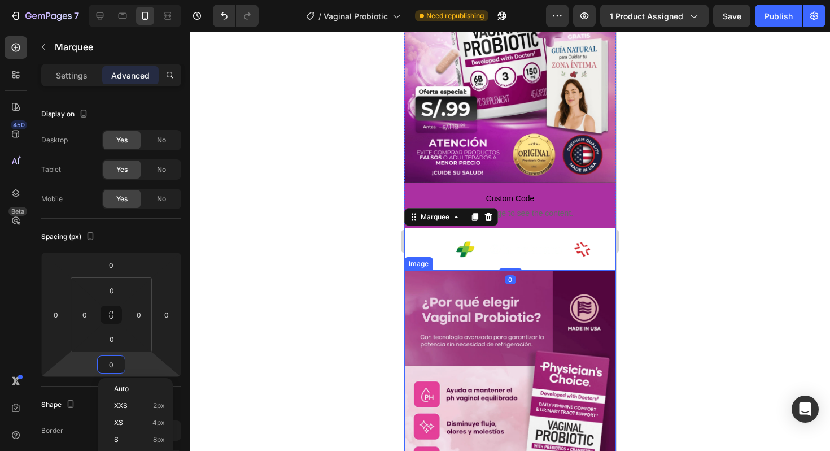
click at [675, 259] on div at bounding box center [510, 241] width 640 height 419
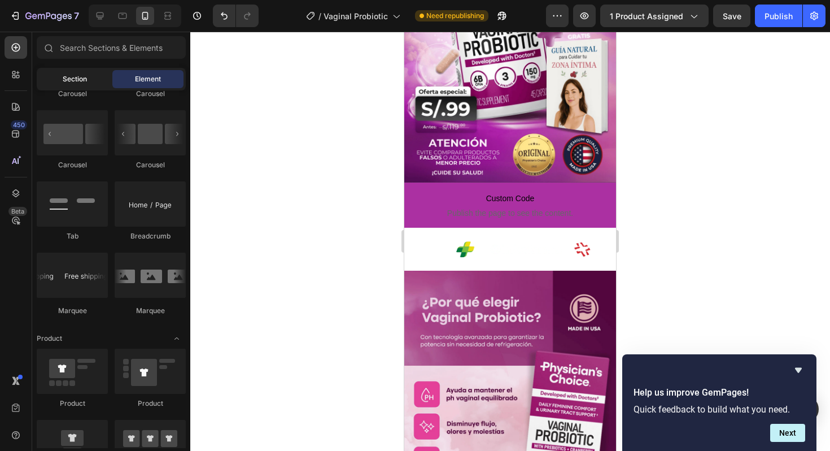
click at [72, 80] on span "Section" at bounding box center [75, 79] width 24 height 10
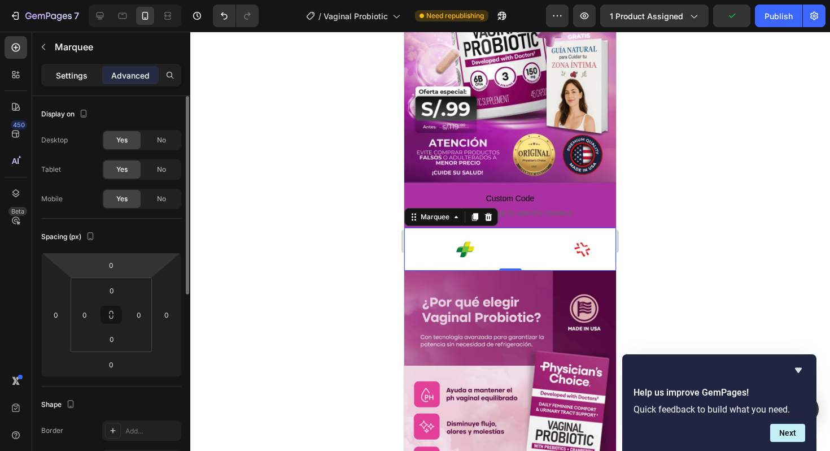
click at [74, 74] on p "Settings" at bounding box center [72, 75] width 32 height 12
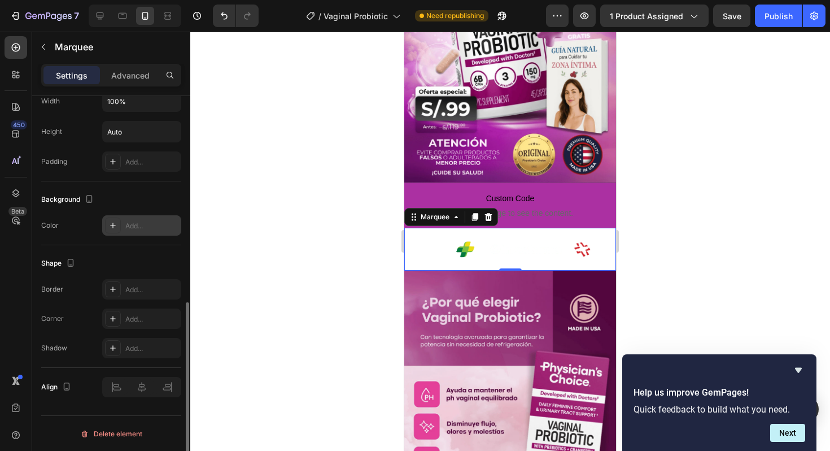
scroll to position [479, 0]
click at [123, 222] on div "Add..." at bounding box center [141, 225] width 79 height 20
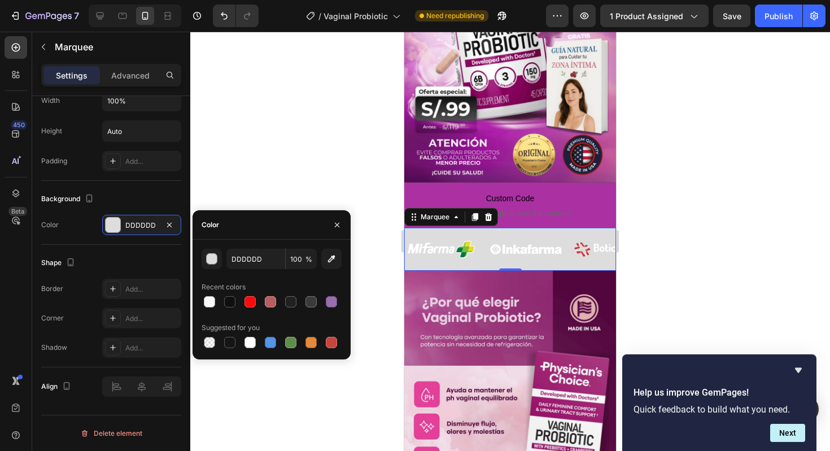
drag, startPoint x: 333, startPoint y: 264, endPoint x: 359, endPoint y: 256, distance: 27.0
click at [333, 264] on icon "button" at bounding box center [331, 258] width 11 height 11
type input "AB30A2"
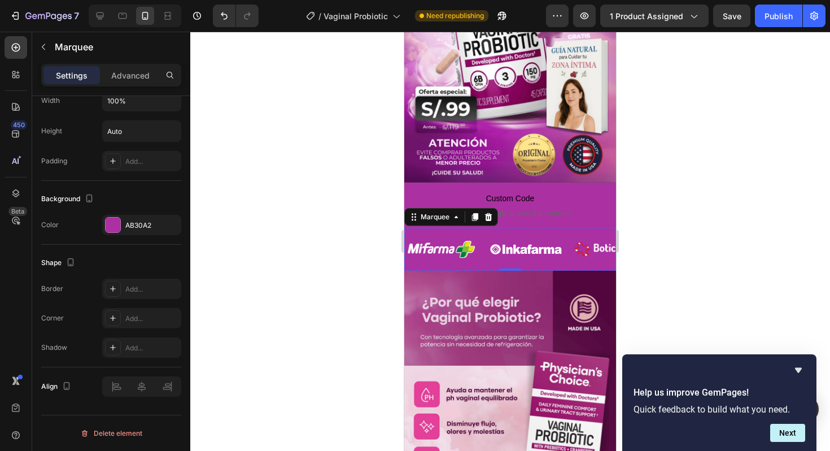
drag, startPoint x: 690, startPoint y: 247, endPoint x: 639, endPoint y: 251, distance: 50.4
click at [690, 247] on div at bounding box center [510, 241] width 640 height 419
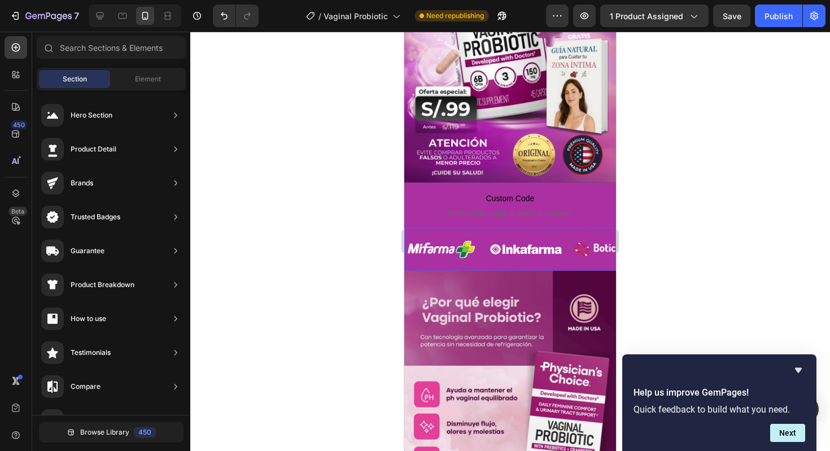
click at [650, 256] on img at bounding box center [686, 249] width 73 height 24
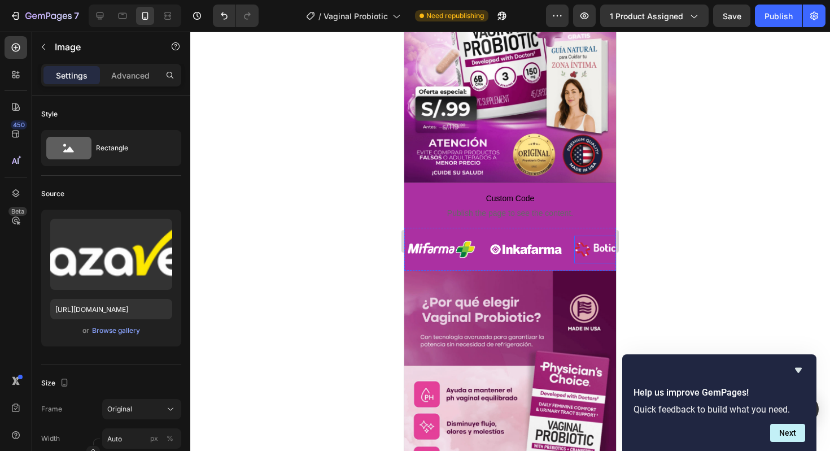
click at [561, 245] on img at bounding box center [597, 249] width 73 height 14
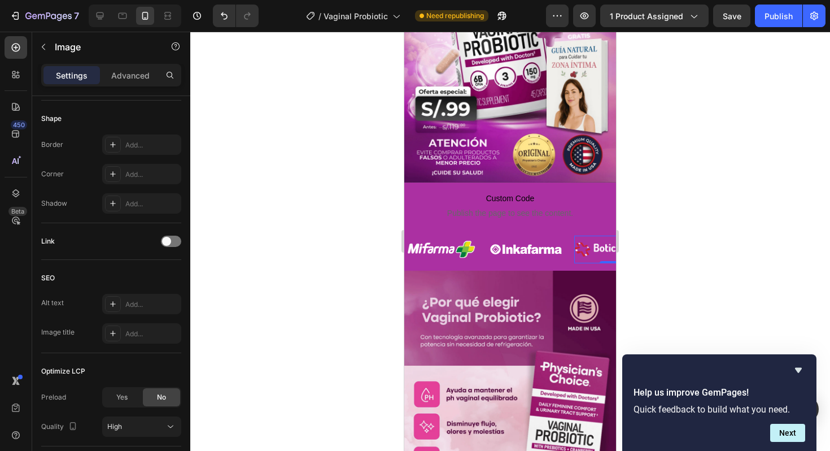
click at [226, 232] on div at bounding box center [510, 241] width 640 height 419
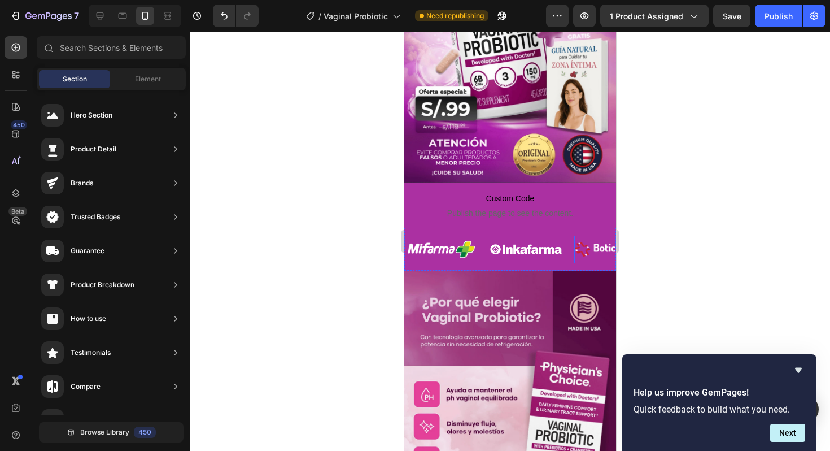
click at [564, 255] on img at bounding box center [600, 249] width 73 height 14
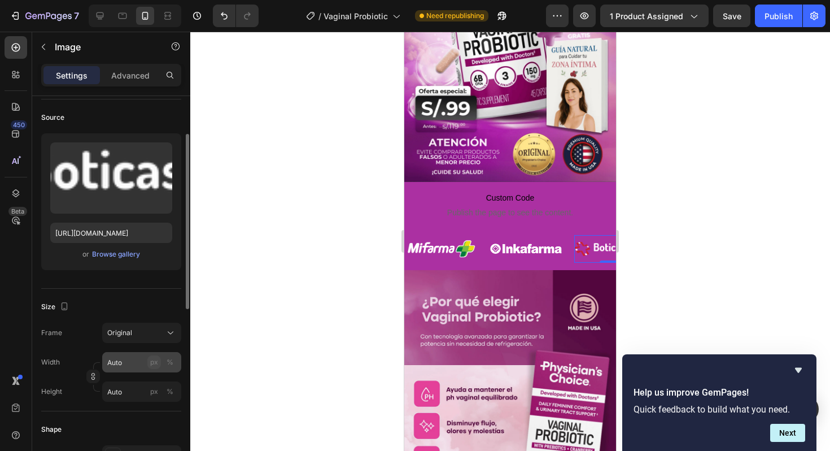
scroll to position [81, 0]
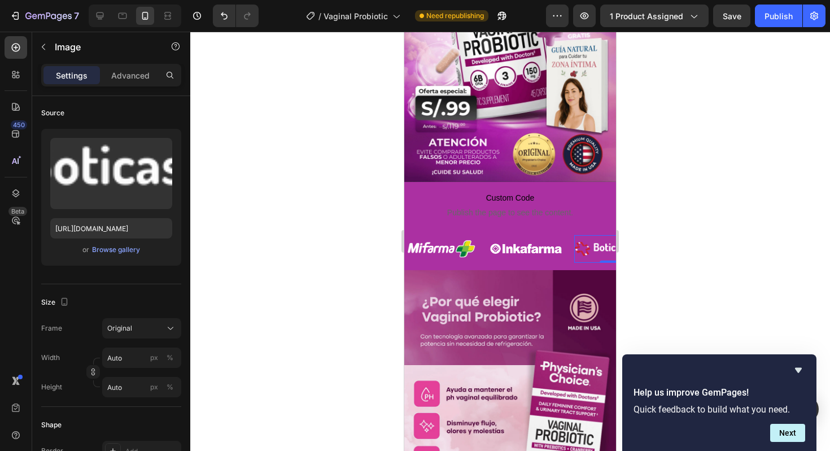
click at [300, 261] on div at bounding box center [510, 241] width 640 height 419
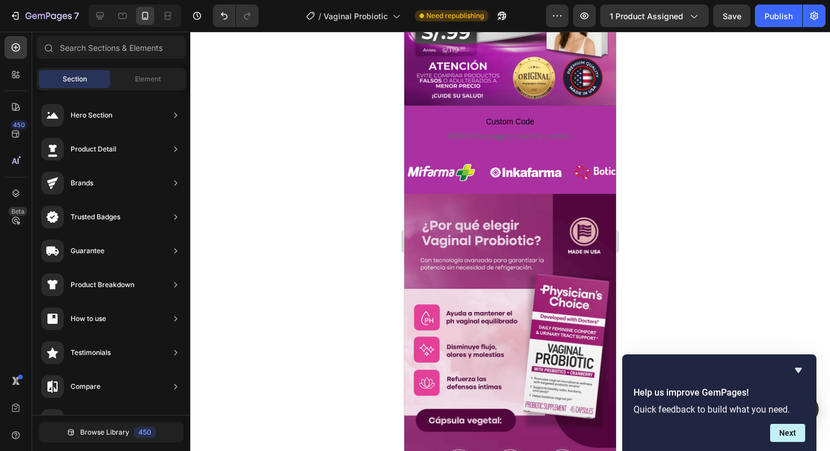
scroll to position [273, 0]
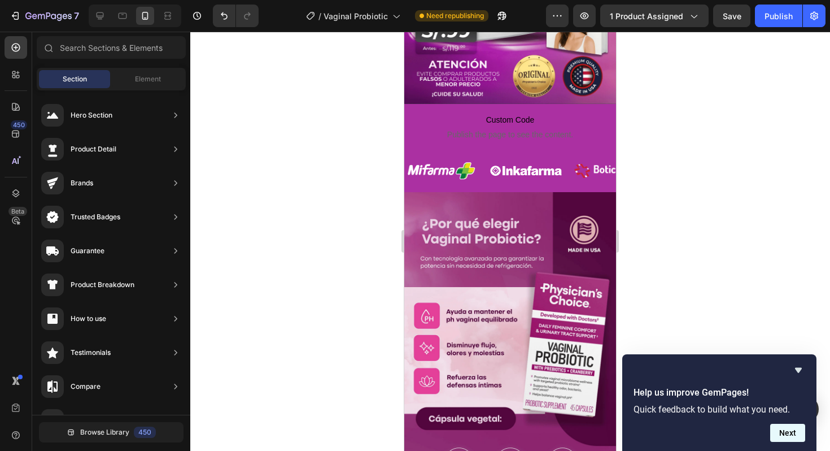
click at [788, 437] on button "Next" at bounding box center [787, 433] width 35 height 18
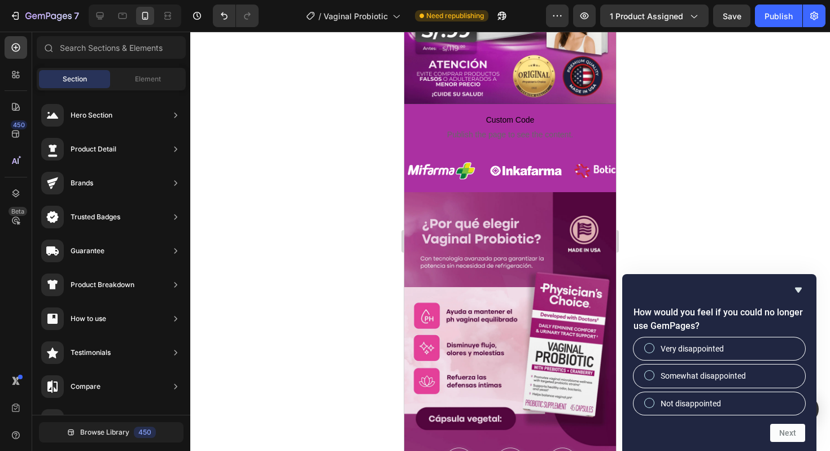
click at [800, 284] on icon "Hide survey" at bounding box center [799, 290] width 14 height 14
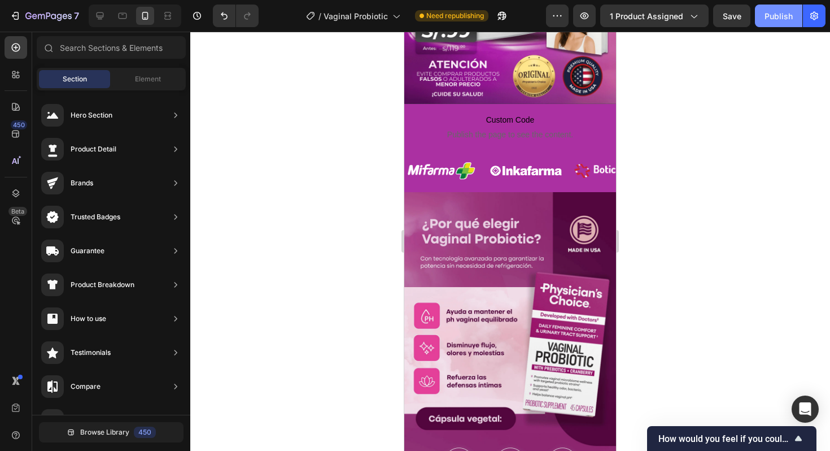
click at [762, 18] on button "Publish" at bounding box center [778, 16] width 47 height 23
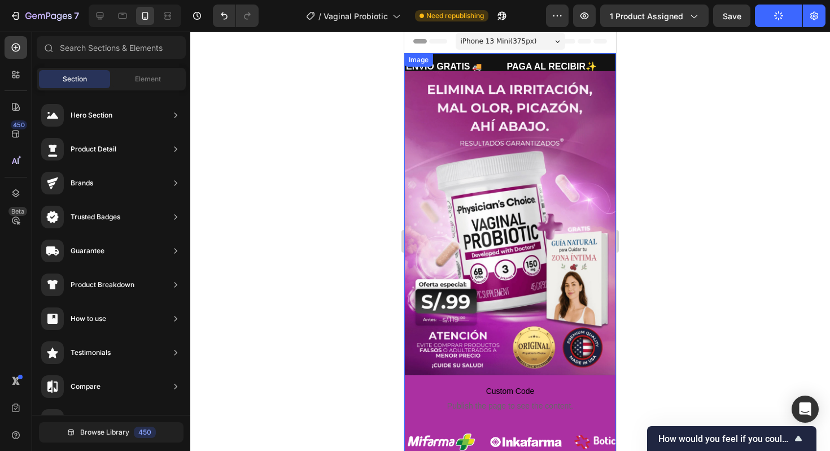
scroll to position [0, 0]
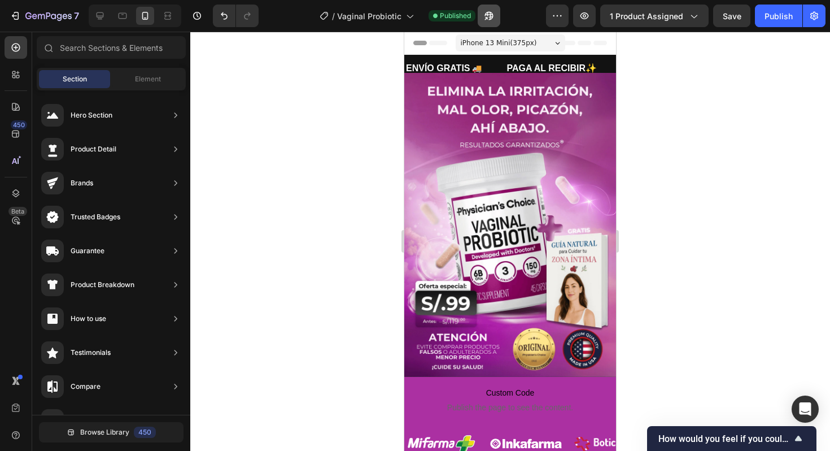
click at [494, 19] on icon "button" at bounding box center [488, 15] width 11 height 11
click at [492, 393] on span "Custom Code" at bounding box center [510, 393] width 212 height 14
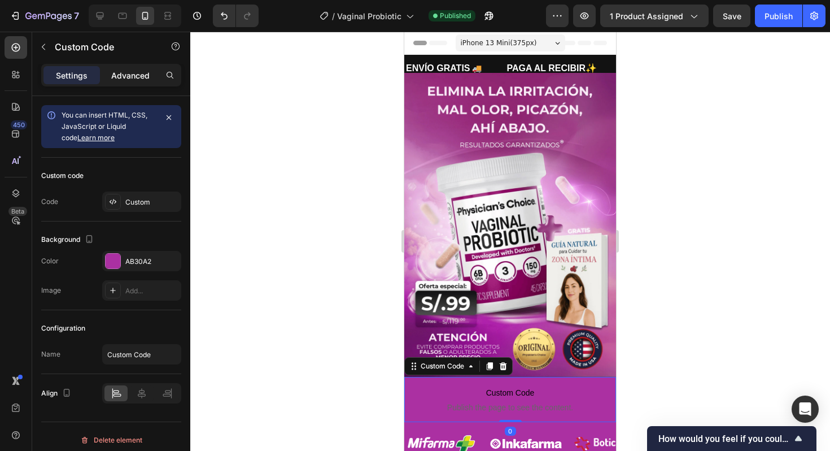
click at [118, 73] on p "Advanced" at bounding box center [130, 75] width 38 height 12
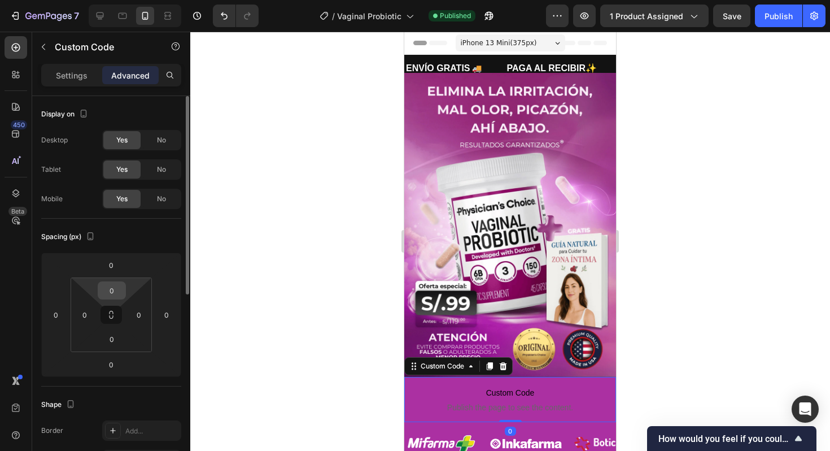
click at [113, 290] on input "0" at bounding box center [112, 290] width 23 height 17
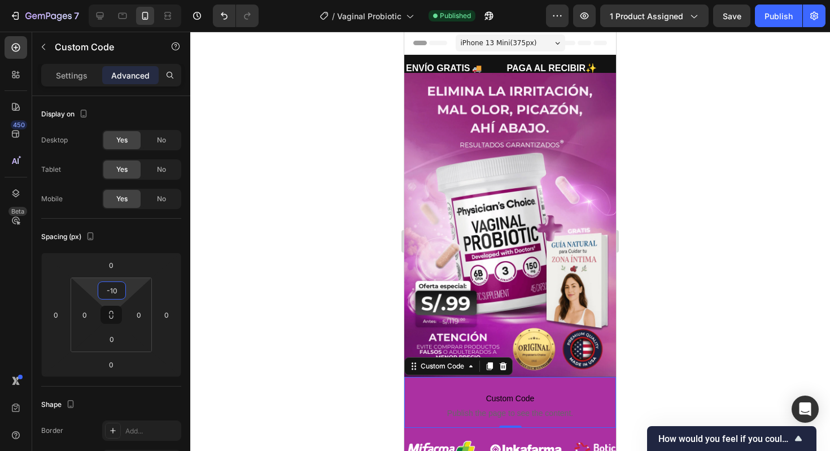
type input "10"
click at [653, 344] on div at bounding box center [510, 241] width 640 height 419
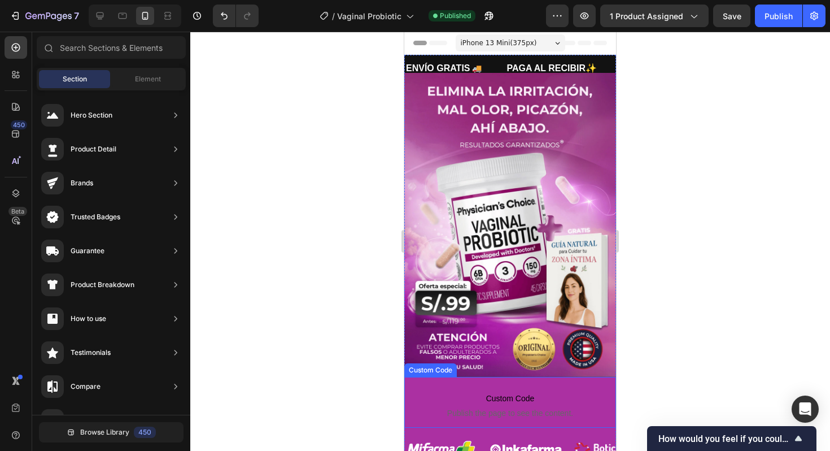
click at [518, 392] on span "Custom Code" at bounding box center [510, 398] width 212 height 14
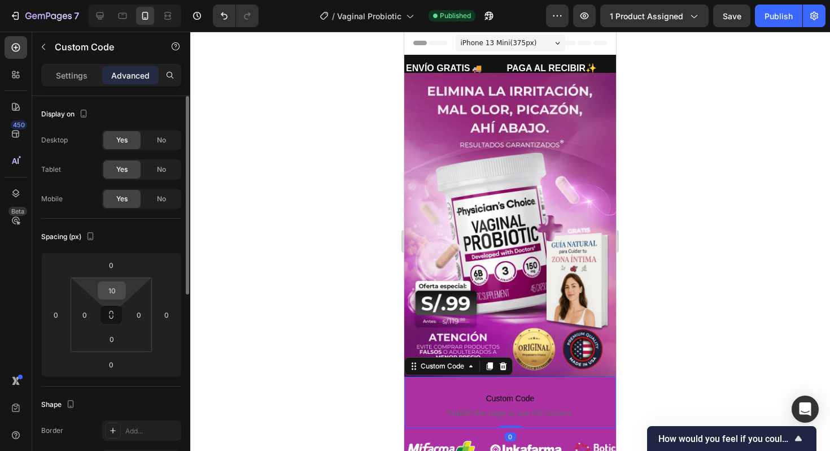
click at [112, 295] on input "10" at bounding box center [112, 290] width 23 height 17
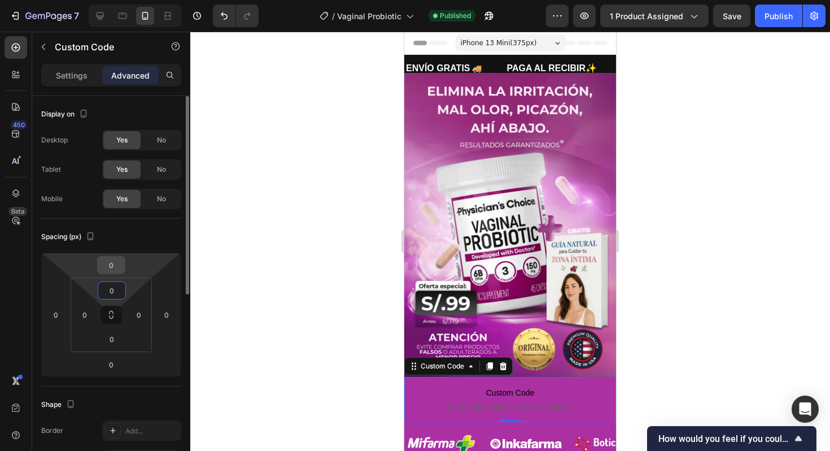
type input "0"
click at [112, 267] on input "0" at bounding box center [111, 264] width 23 height 17
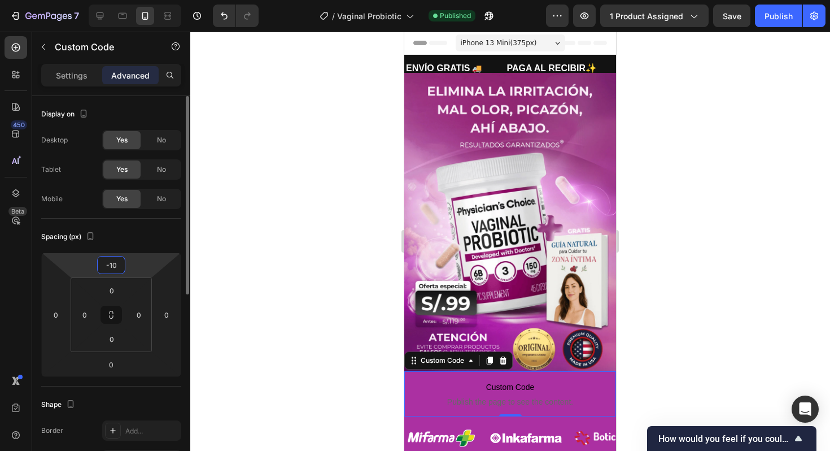
type input "-10"
click at [733, 121] on div at bounding box center [510, 241] width 640 height 419
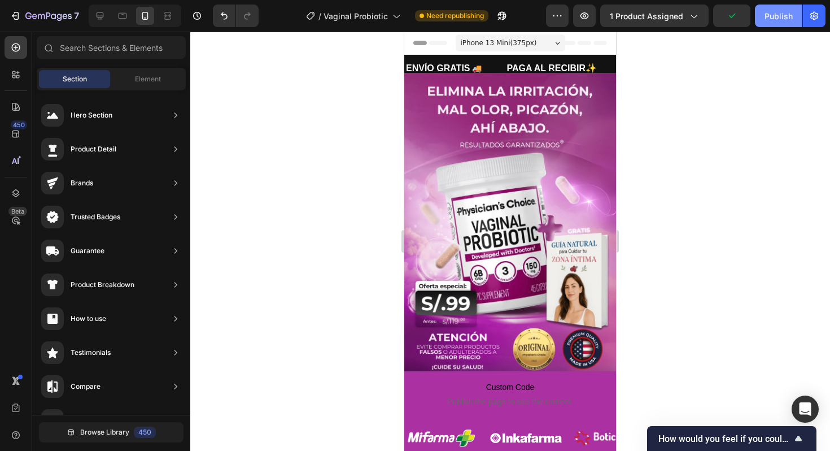
click at [768, 21] on div "Publish" at bounding box center [779, 16] width 28 height 12
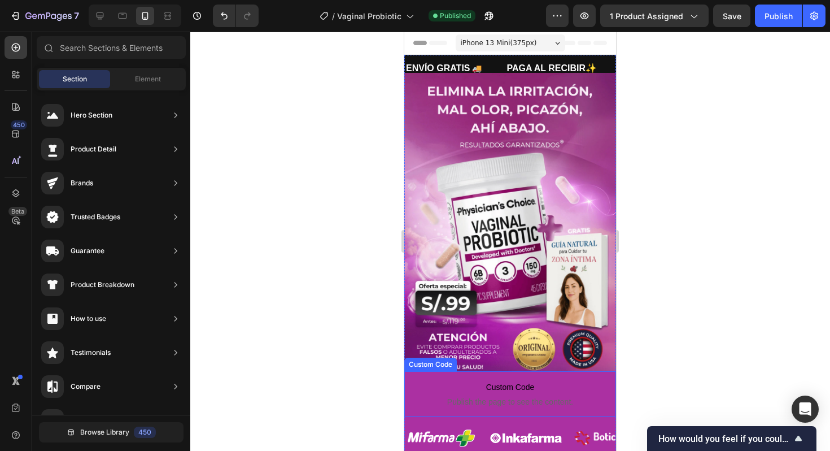
click at [469, 373] on p "Custom Code Publish the page to see the content." at bounding box center [510, 393] width 212 height 45
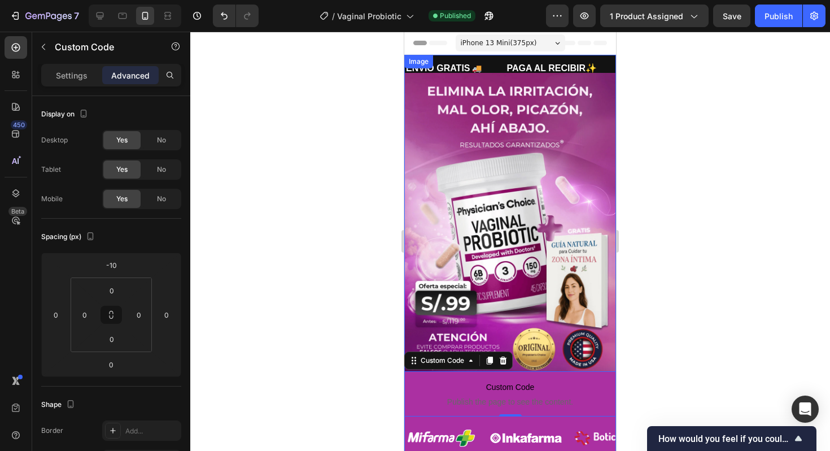
click at [534, 311] on img at bounding box center [510, 225] width 212 height 304
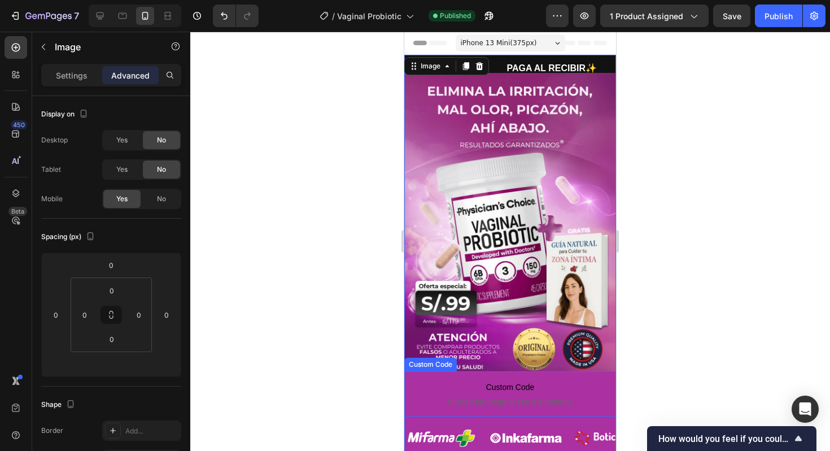
click at [472, 391] on span "Custom Code" at bounding box center [510, 387] width 212 height 14
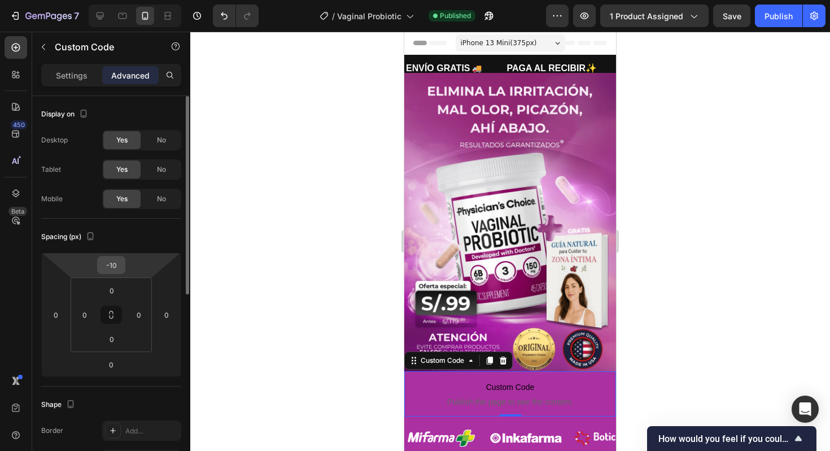
click at [115, 263] on input "-10" at bounding box center [111, 264] width 23 height 17
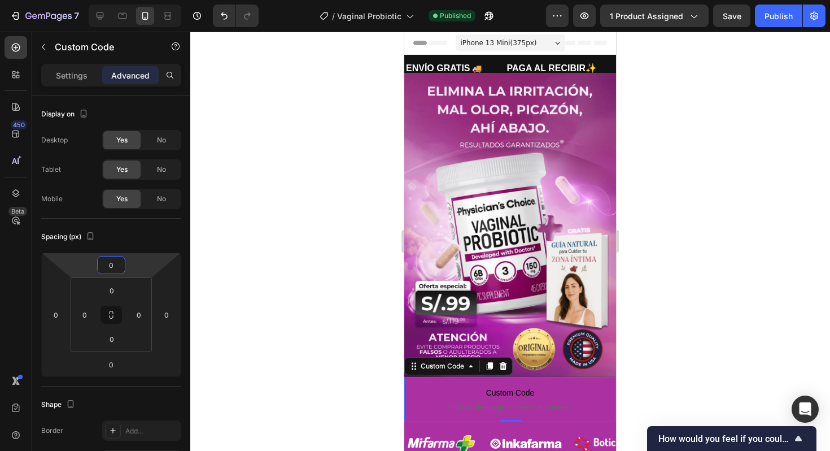
type input "0"
click at [646, 361] on div at bounding box center [510, 241] width 640 height 419
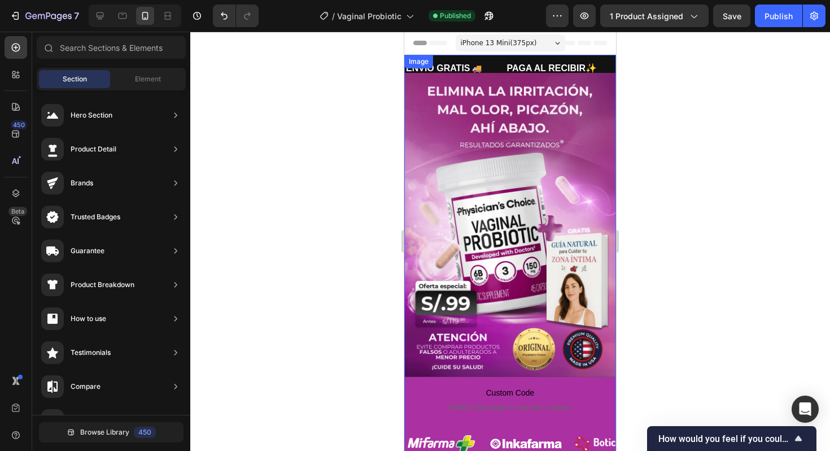
click at [578, 359] on img at bounding box center [510, 225] width 212 height 304
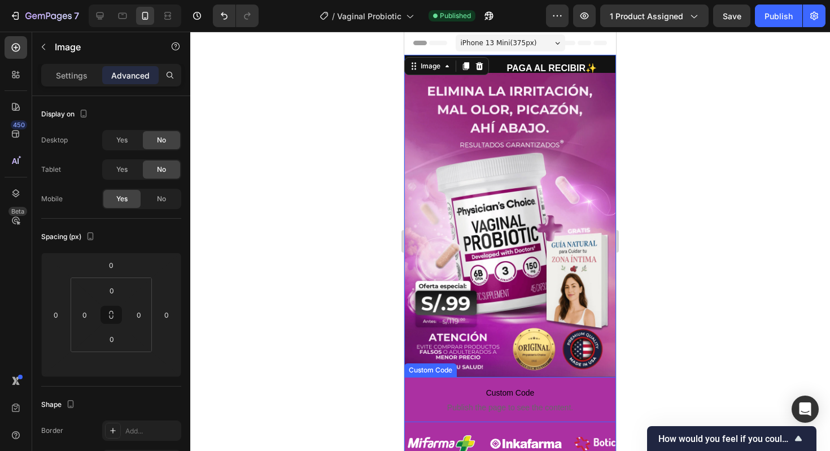
click at [508, 386] on span "Custom Code" at bounding box center [510, 393] width 212 height 14
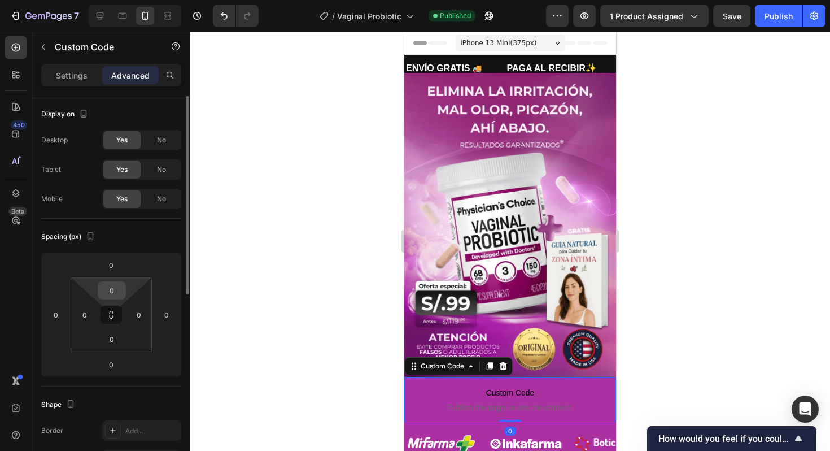
click at [116, 293] on input "0" at bounding box center [112, 290] width 23 height 17
click at [141, 241] on div "Spacing (px)" at bounding box center [111, 237] width 140 height 18
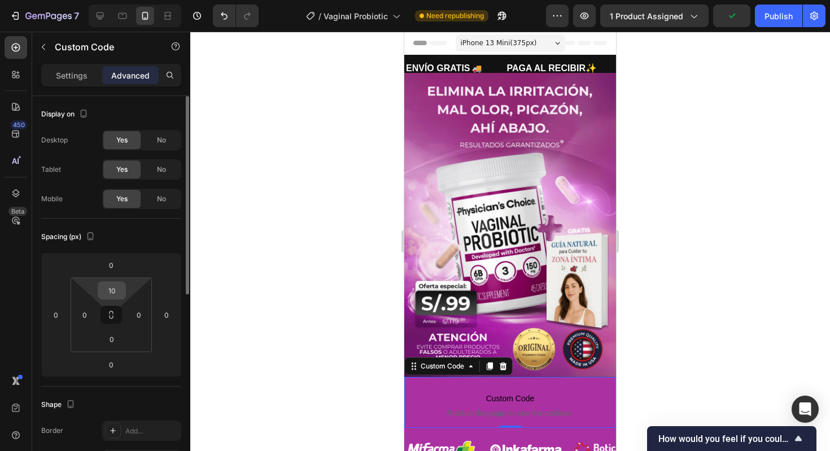
click at [107, 293] on input "10" at bounding box center [112, 290] width 23 height 17
click at [163, 241] on div "Spacing (px)" at bounding box center [111, 237] width 140 height 18
click at [782, 20] on div "Publish" at bounding box center [779, 16] width 28 height 12
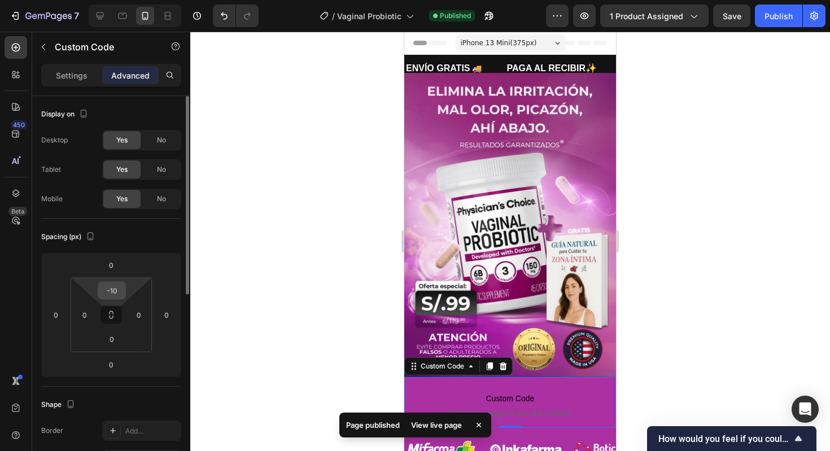
click at [121, 285] on input "-10" at bounding box center [112, 290] width 23 height 17
click at [145, 245] on div "Spacing (px)" at bounding box center [111, 237] width 140 height 18
drag, startPoint x: 120, startPoint y: 286, endPoint x: 114, endPoint y: 289, distance: 7.6
click at [120, 286] on input "-10" at bounding box center [112, 290] width 23 height 17
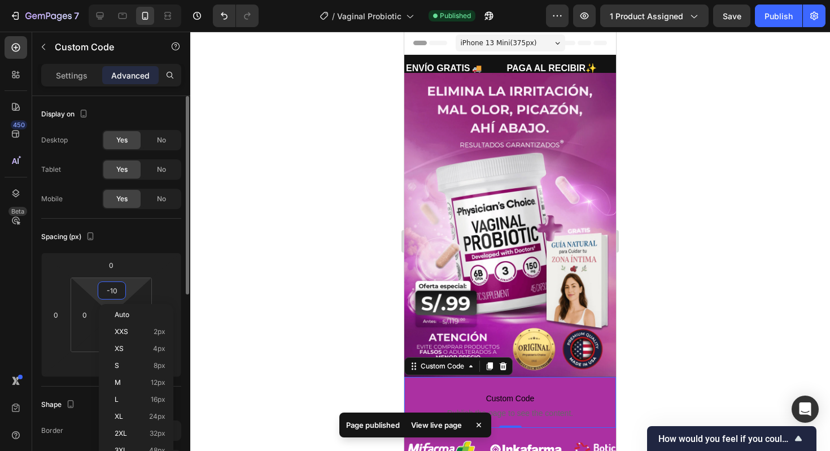
click at [114, 289] on input "-10" at bounding box center [112, 290] width 23 height 17
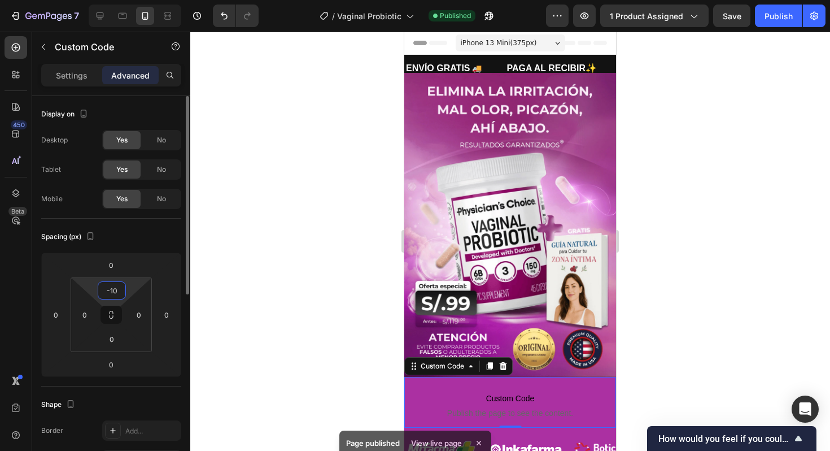
click at [113, 289] on input "-10" at bounding box center [112, 290] width 23 height 17
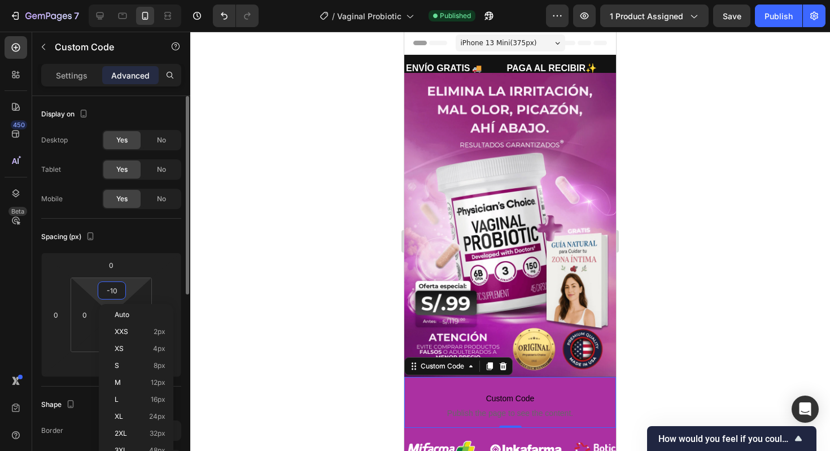
click at [112, 289] on input "-10" at bounding box center [112, 290] width 23 height 17
click at [113, 289] on input "-10" at bounding box center [112, 290] width 23 height 17
click at [132, 241] on div "Spacing (px)" at bounding box center [111, 237] width 140 height 18
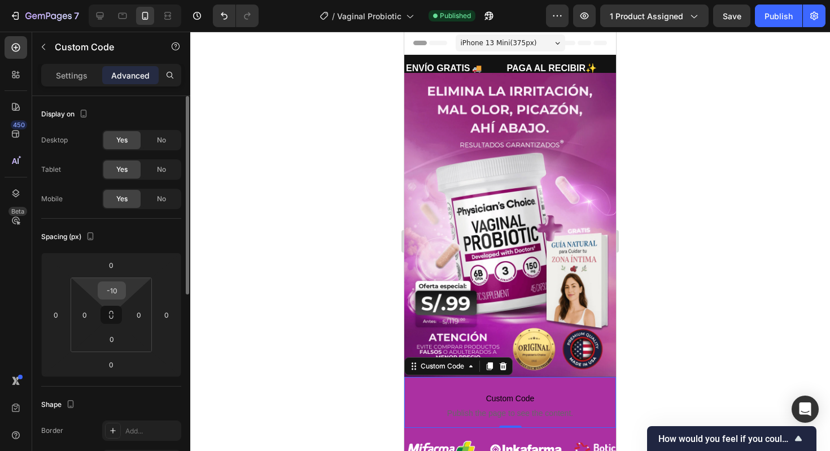
click at [106, 289] on input "-10" at bounding box center [112, 290] width 23 height 17
click at [107, 289] on input "-10" at bounding box center [112, 290] width 23 height 17
click at [106, 289] on input "-10" at bounding box center [112, 290] width 23 height 17
click at [133, 230] on div "Spacing (px)" at bounding box center [111, 237] width 140 height 18
click at [114, 292] on input "-10" at bounding box center [112, 290] width 23 height 17
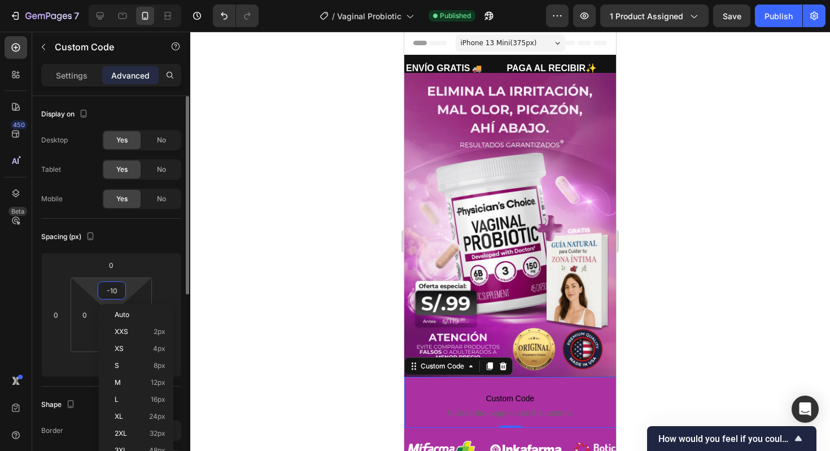
click at [114, 292] on input "-10" at bounding box center [112, 290] width 23 height 17
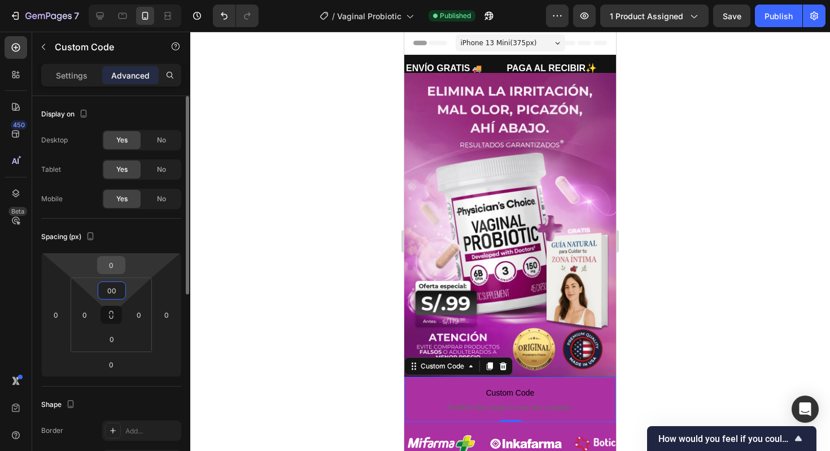
type input "0"
click at [120, 267] on input "0" at bounding box center [111, 264] width 23 height 17
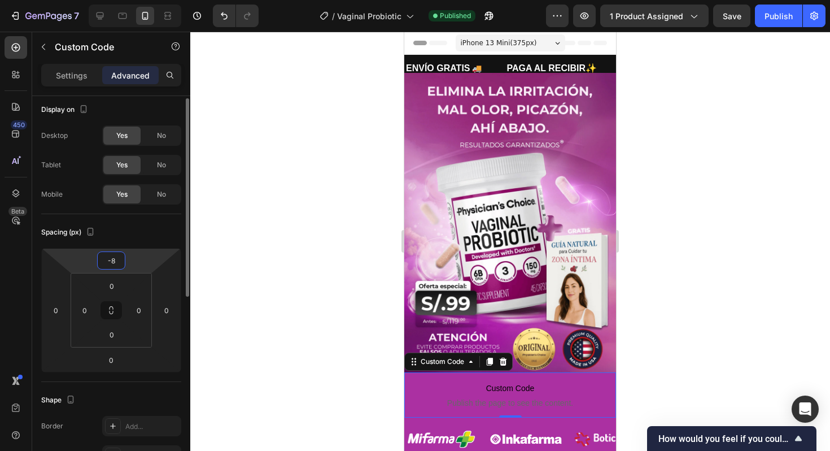
type input "-9"
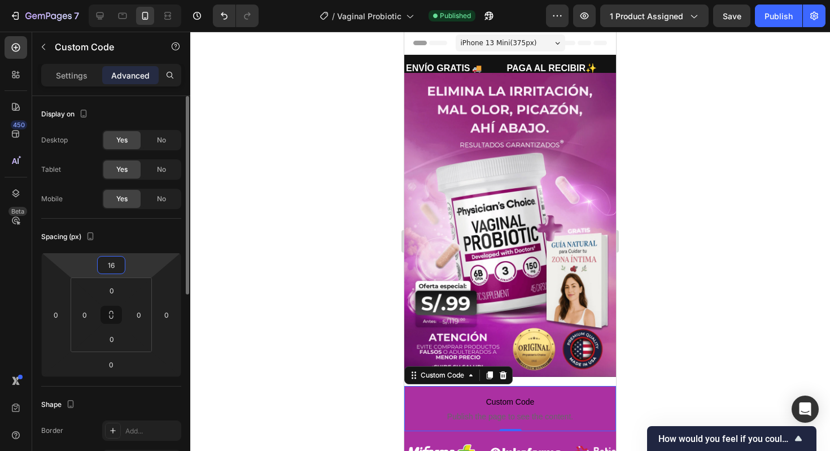
type input "17"
click at [117, 265] on input "17" at bounding box center [111, 264] width 23 height 17
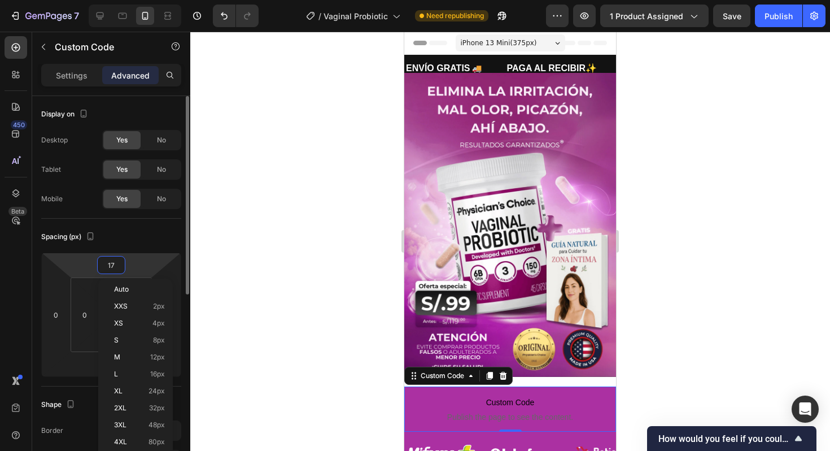
click at [117, 265] on input "17" at bounding box center [111, 264] width 23 height 17
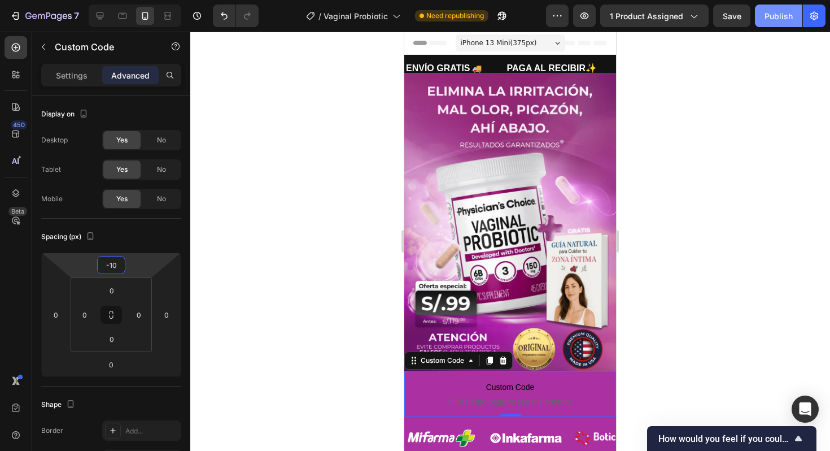
type input "-10"
click at [764, 21] on button "Publish" at bounding box center [778, 16] width 47 height 23
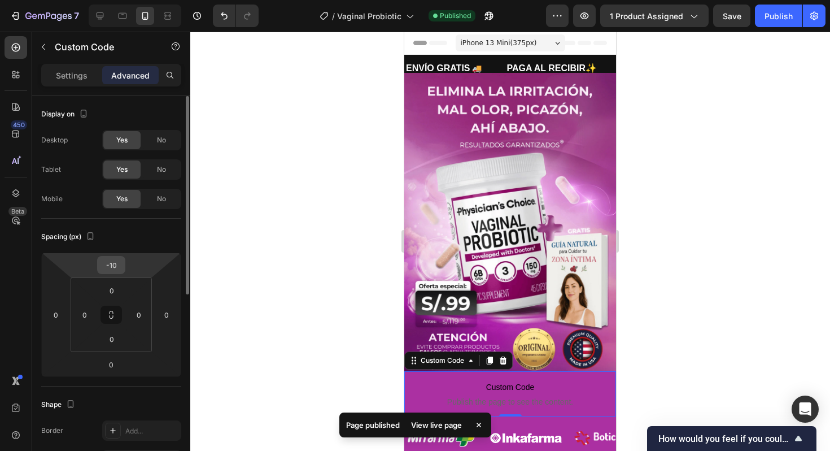
click at [121, 269] on input "-10" at bounding box center [111, 264] width 23 height 17
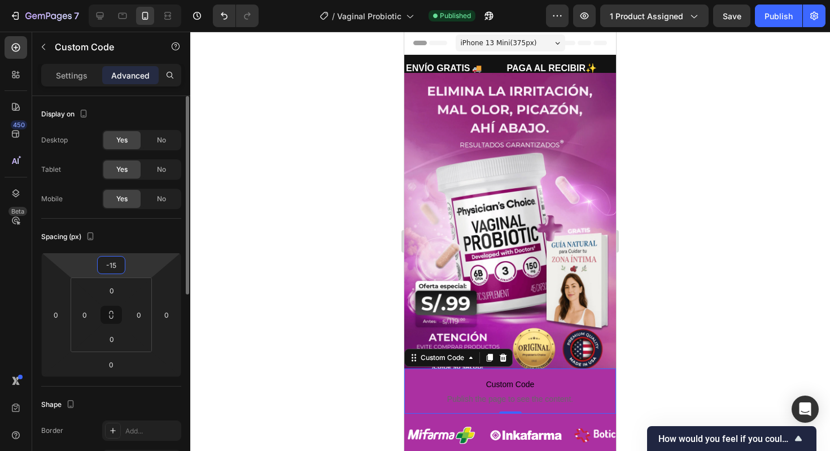
type input "-1"
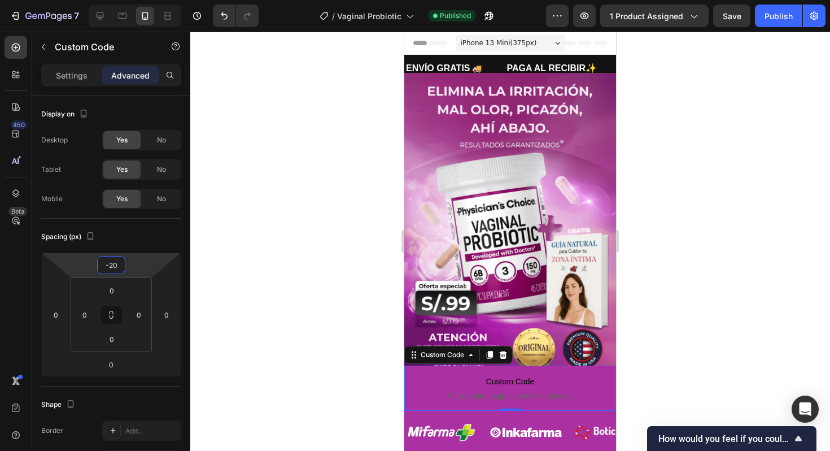
type input "-20"
drag, startPoint x: 269, startPoint y: 295, endPoint x: 275, endPoint y: 291, distance: 7.2
click at [269, 295] on div at bounding box center [510, 241] width 640 height 419
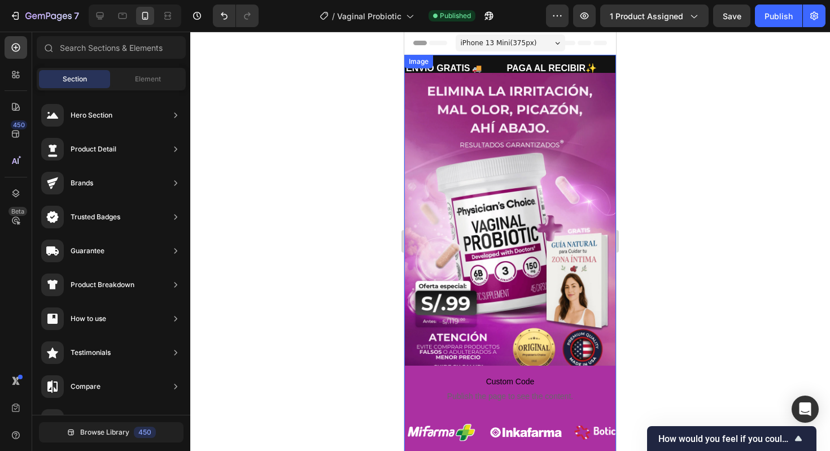
click at [523, 378] on span "Custom Code" at bounding box center [510, 381] width 212 height 14
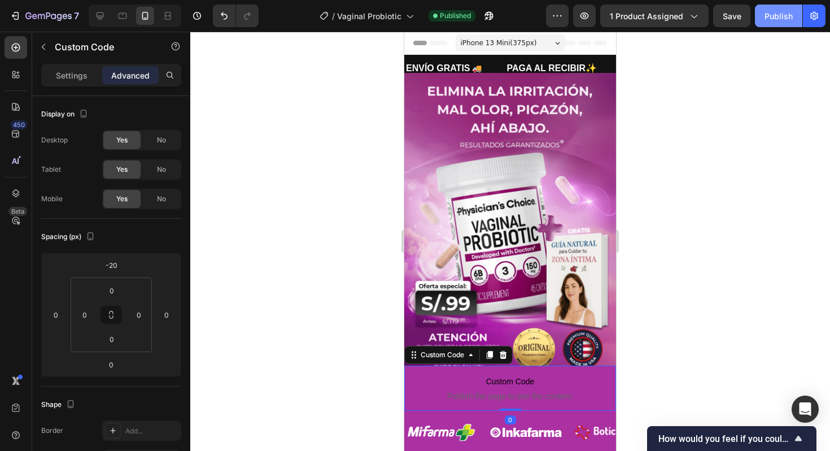
click at [772, 18] on div "Publish" at bounding box center [779, 16] width 28 height 12
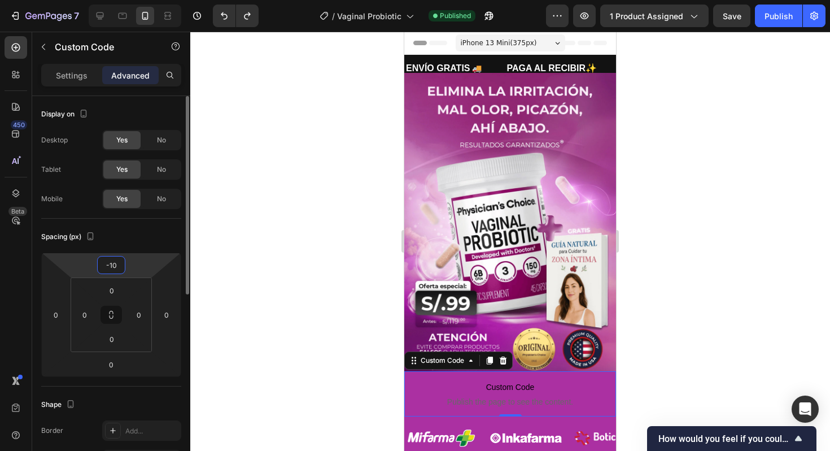
click at [114, 270] on input "-10" at bounding box center [111, 264] width 23 height 17
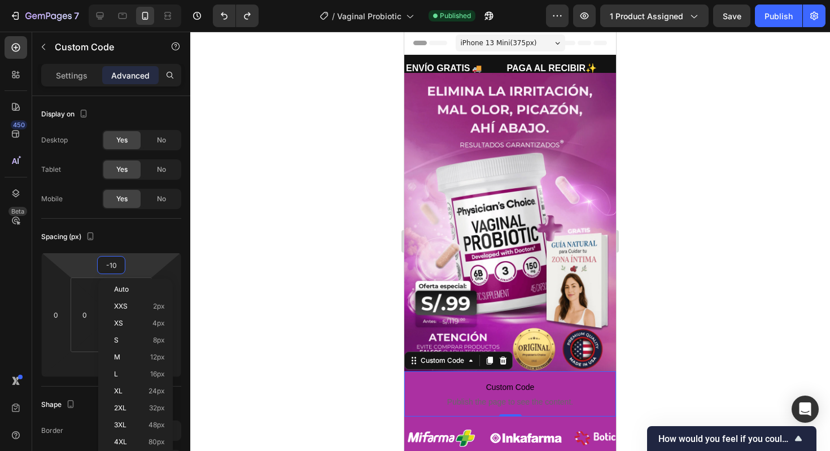
type input "0"
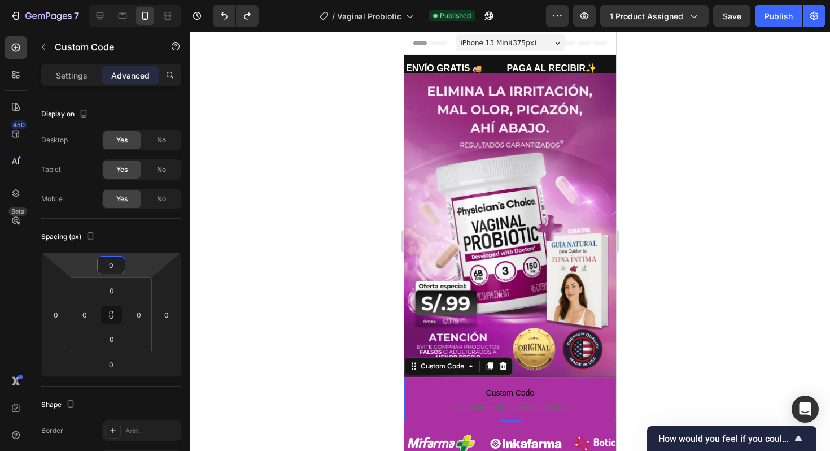
click at [308, 278] on div at bounding box center [510, 241] width 640 height 419
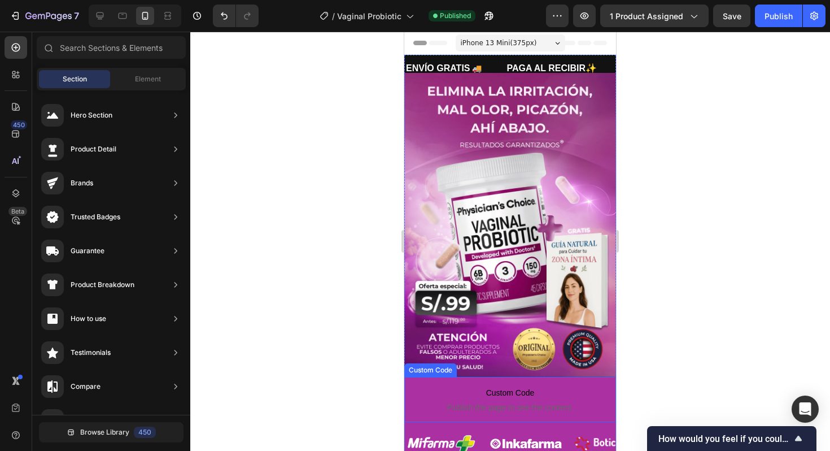
click at [477, 391] on span "Custom Code" at bounding box center [510, 393] width 212 height 14
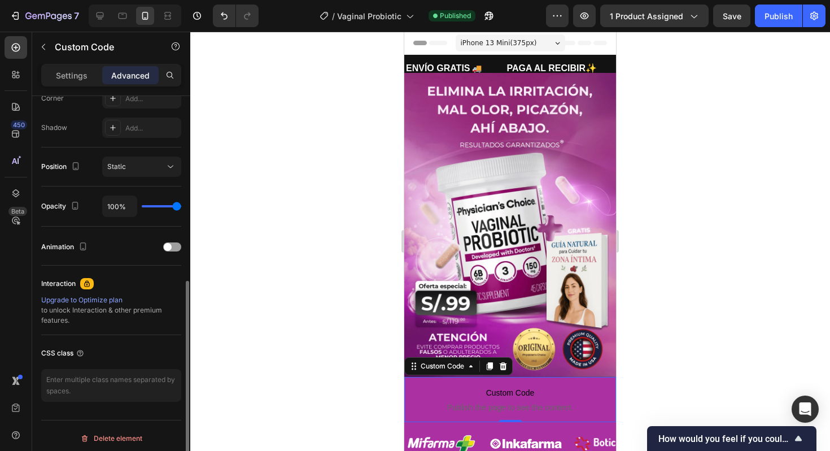
scroll to position [367, 0]
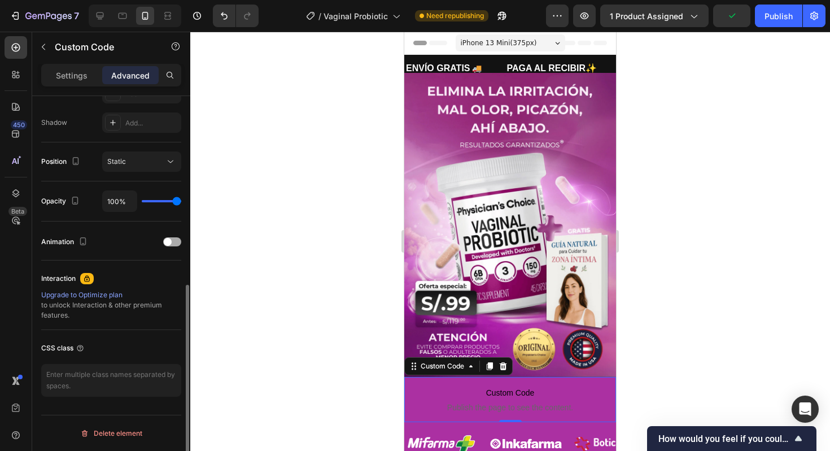
click at [171, 243] on span at bounding box center [168, 242] width 8 height 8
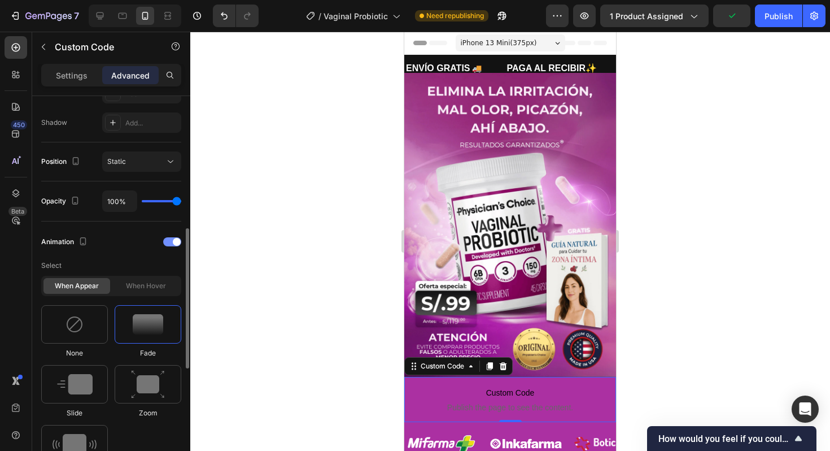
click at [170, 243] on div at bounding box center [172, 241] width 18 height 9
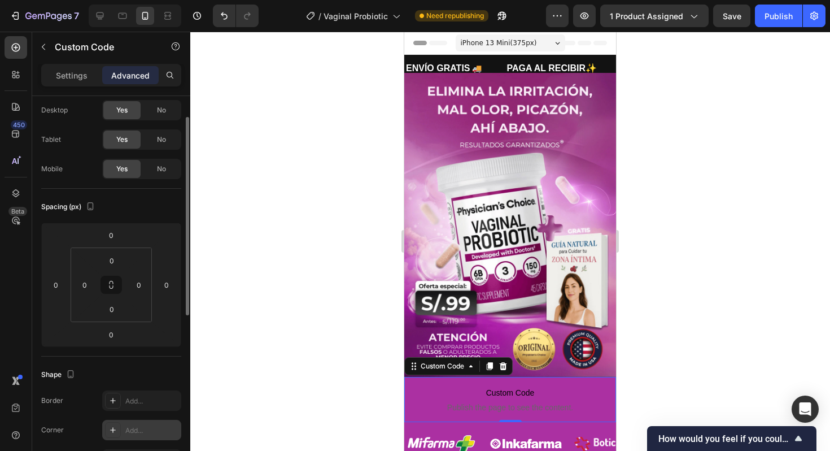
scroll to position [29, 0]
click at [489, 367] on icon at bounding box center [490, 366] width 6 height 8
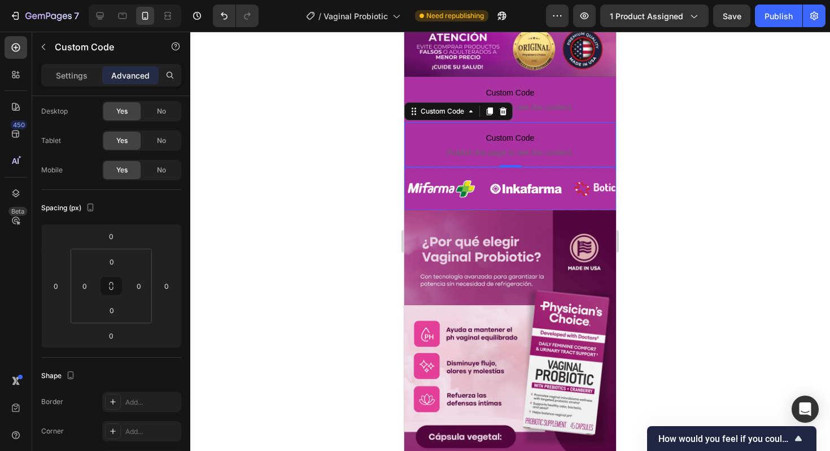
scroll to position [250, 0]
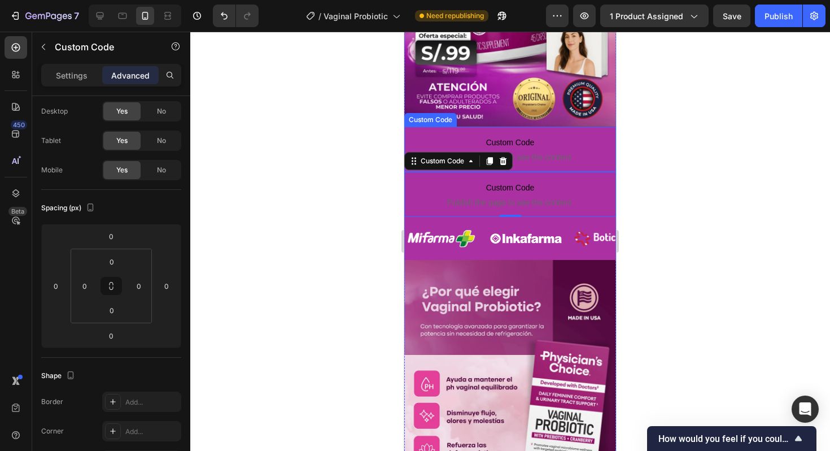
click at [496, 134] on p "Custom Code Publish the page to see the content." at bounding box center [510, 149] width 212 height 45
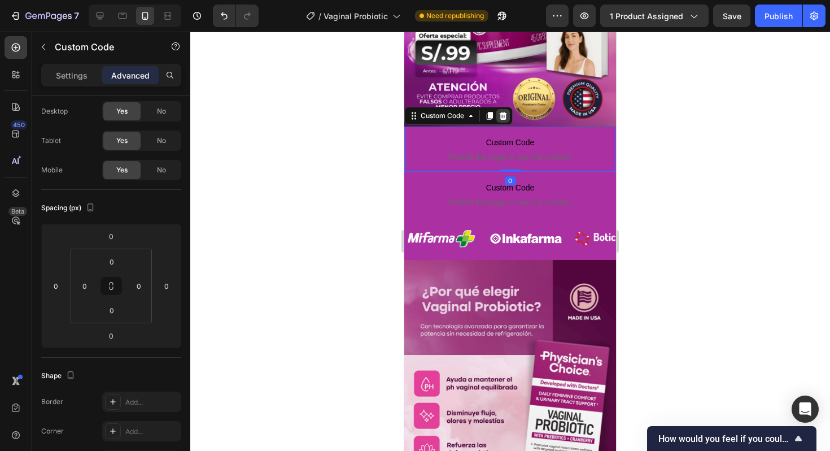
click at [503, 117] on icon at bounding box center [503, 115] width 9 height 9
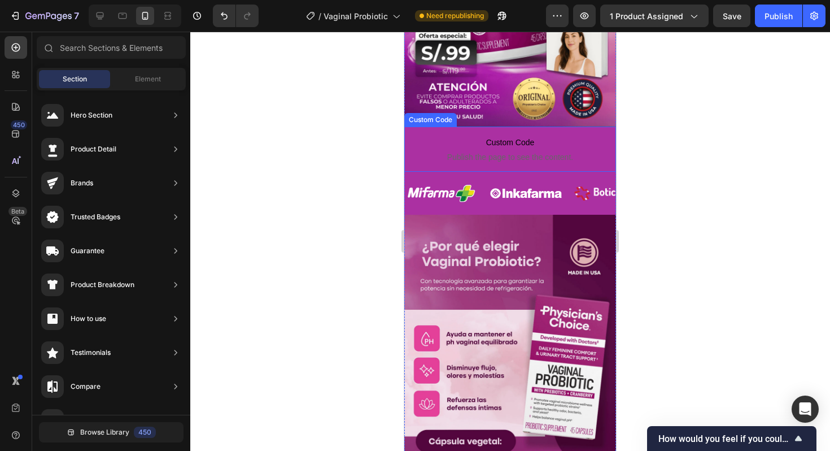
click at [525, 156] on span "Publish the page to see the content." at bounding box center [510, 156] width 212 height 11
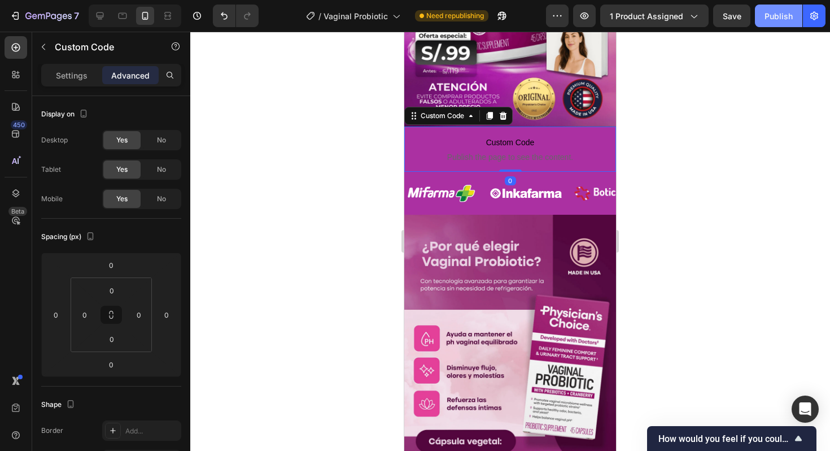
click at [760, 19] on button "Publish" at bounding box center [778, 16] width 47 height 23
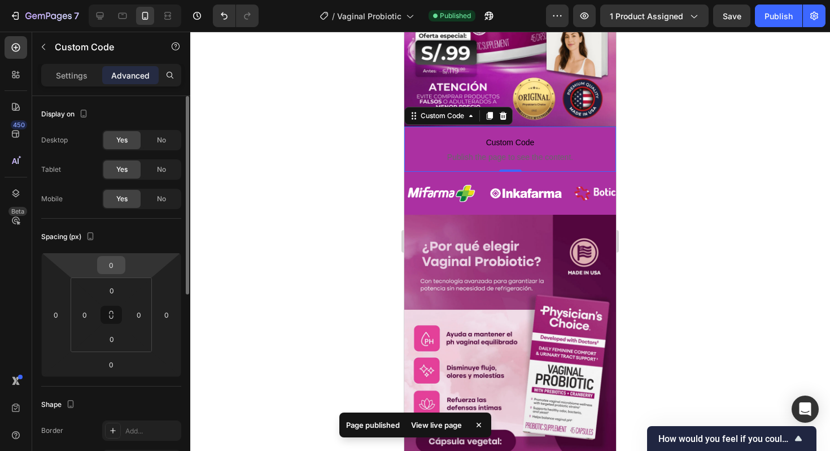
click at [110, 269] on input "0" at bounding box center [111, 264] width 23 height 17
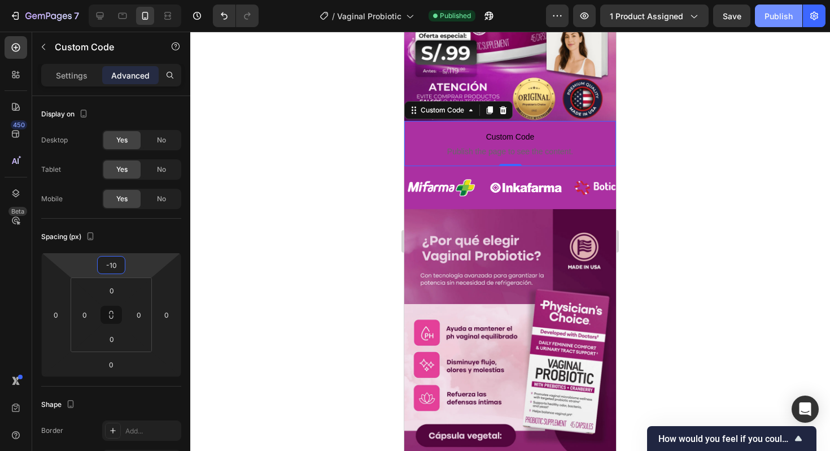
click at [769, 19] on div "Publish" at bounding box center [779, 16] width 28 height 12
click at [123, 262] on div "-10" at bounding box center [111, 265] width 28 height 18
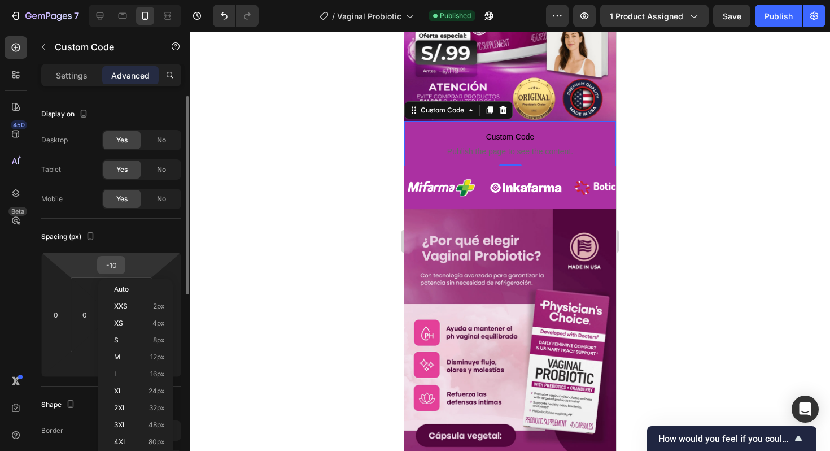
click at [117, 264] on input "-10" at bounding box center [111, 264] width 23 height 17
type input "0"
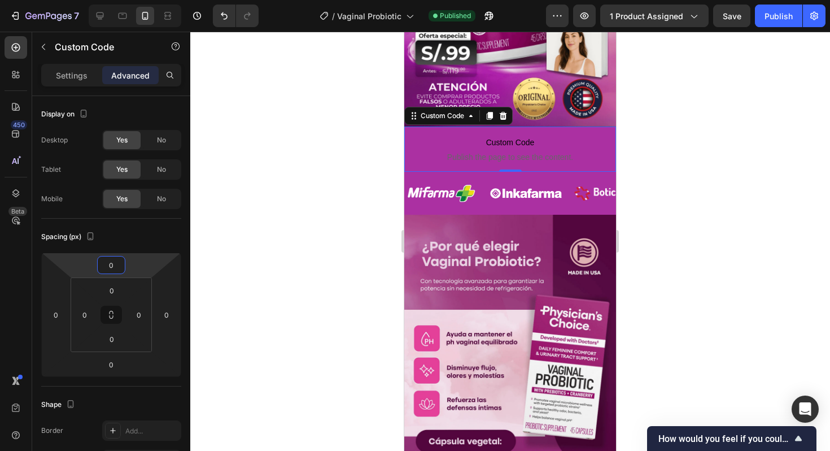
click at [657, 234] on div at bounding box center [510, 241] width 640 height 419
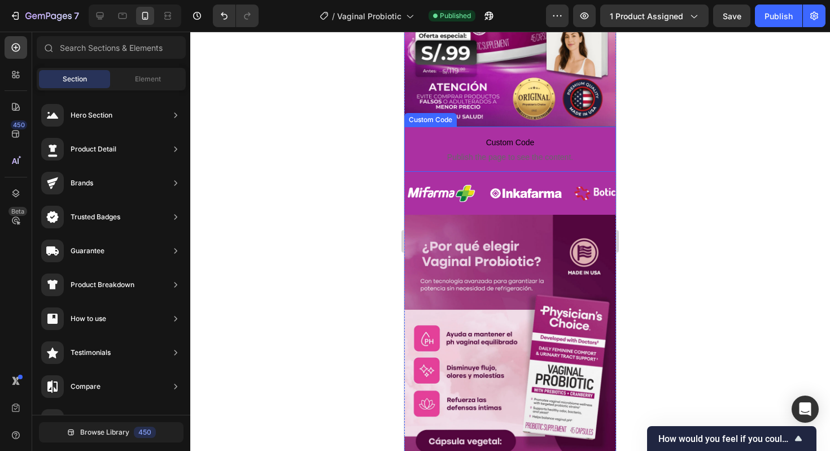
click at [522, 141] on span "Custom Code" at bounding box center [510, 143] width 212 height 14
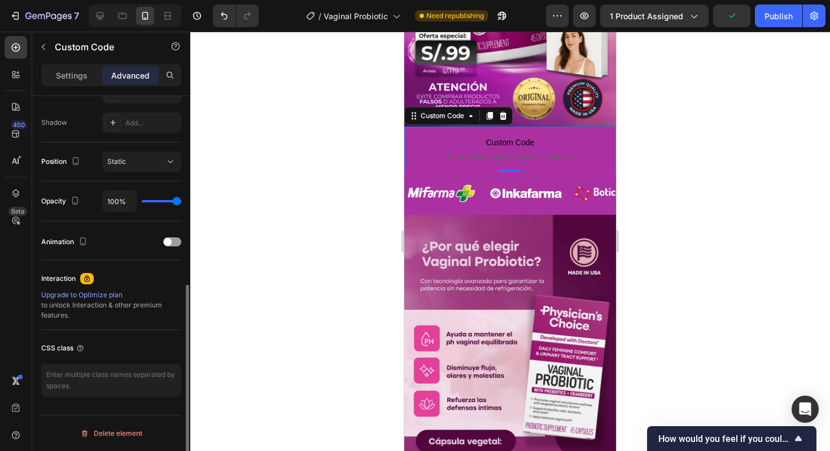
drag, startPoint x: 79, startPoint y: 79, endPoint x: 106, endPoint y: 182, distance: 106.3
click at [79, 79] on p "Settings" at bounding box center [72, 75] width 32 height 12
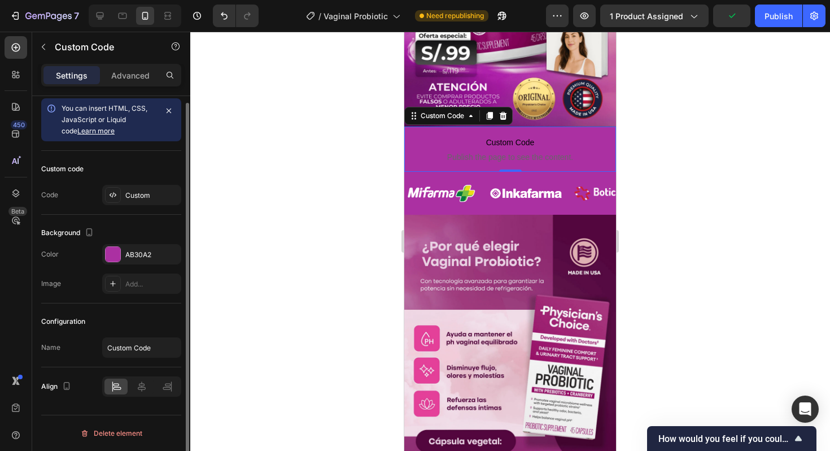
scroll to position [7, 0]
click at [137, 257] on div "AB30A2" at bounding box center [141, 255] width 33 height 10
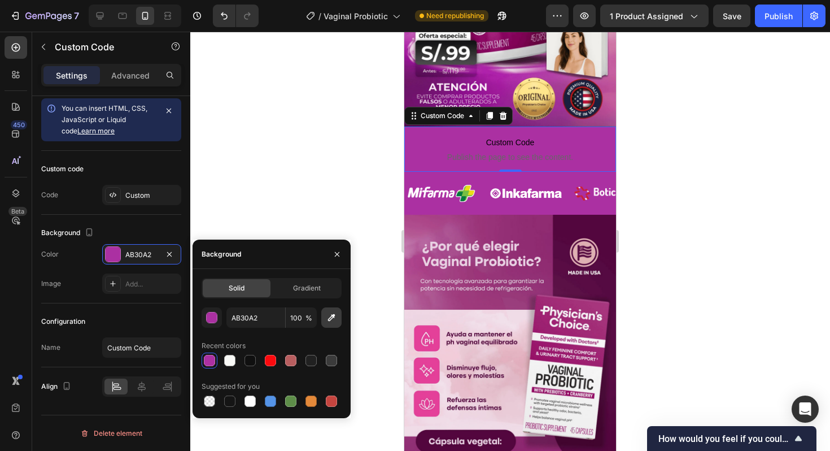
click at [330, 322] on icon "button" at bounding box center [331, 317] width 11 height 11
drag, startPoint x: 680, startPoint y: 130, endPoint x: 661, endPoint y: 132, distance: 18.7
click at [680, 130] on div at bounding box center [510, 241] width 640 height 419
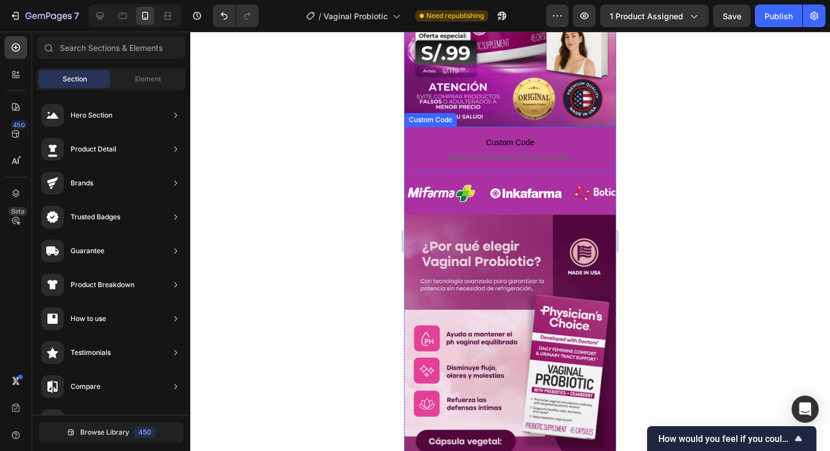
drag, startPoint x: 505, startPoint y: 141, endPoint x: 479, endPoint y: 154, distance: 29.3
click at [505, 141] on span "Custom Code" at bounding box center [510, 143] width 212 height 14
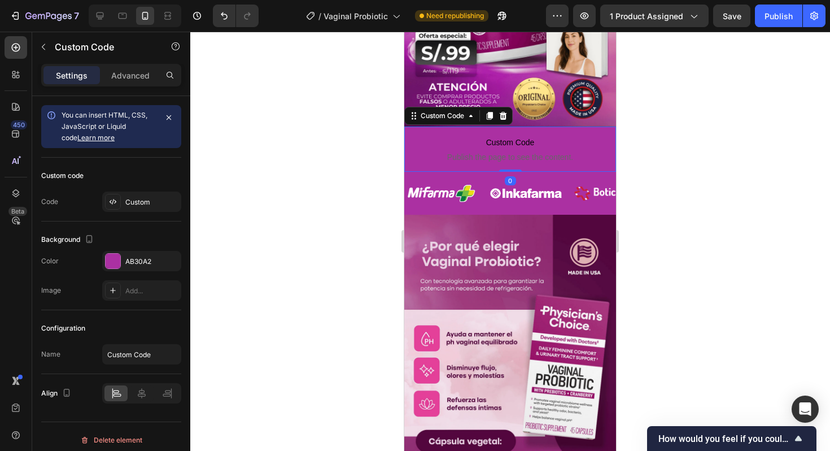
click at [739, 144] on div at bounding box center [510, 241] width 640 height 419
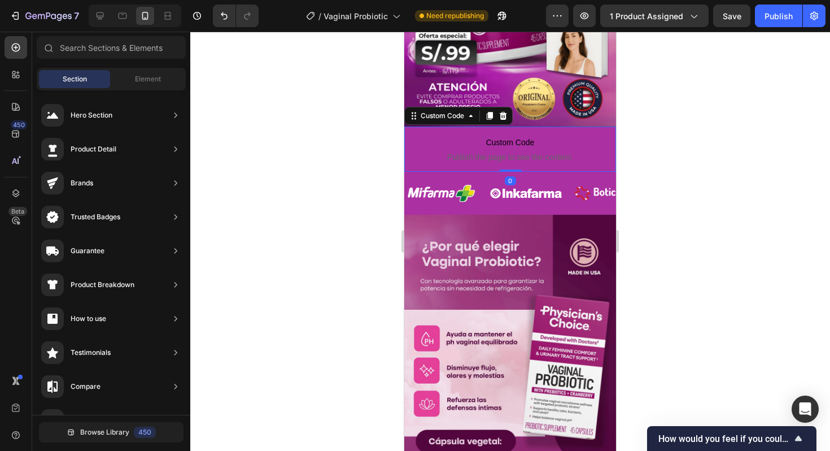
click at [542, 146] on span "Custom Code" at bounding box center [510, 143] width 212 height 14
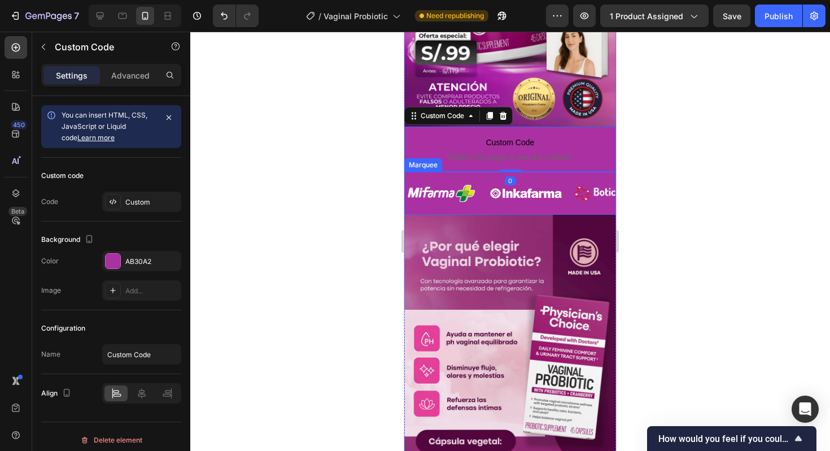
scroll to position [0, 0]
click at [138, 258] on div "AB30A2" at bounding box center [141, 261] width 33 height 10
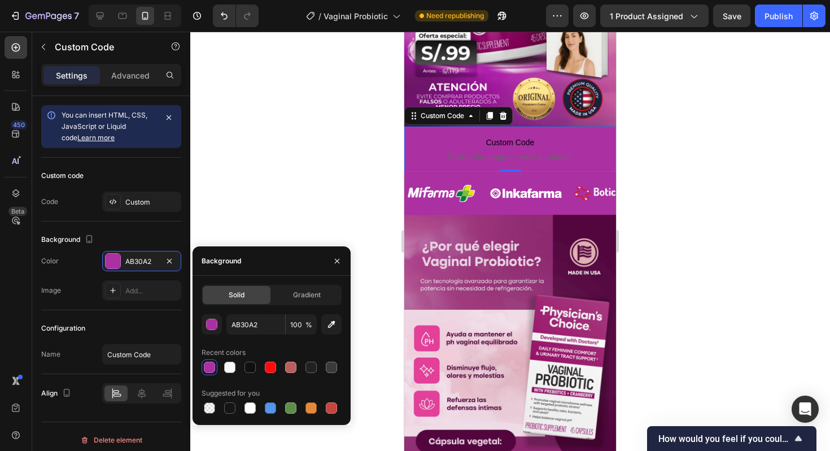
click at [324, 317] on button "button" at bounding box center [331, 324] width 20 height 20
type input "7F277D"
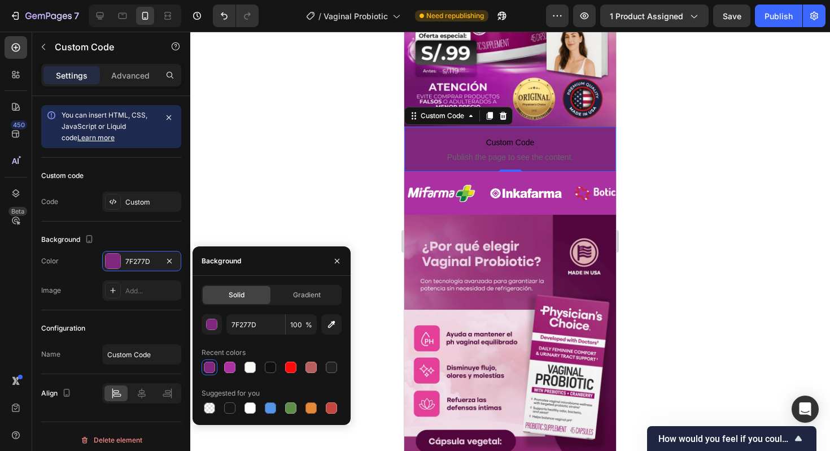
click at [668, 137] on div at bounding box center [510, 241] width 640 height 419
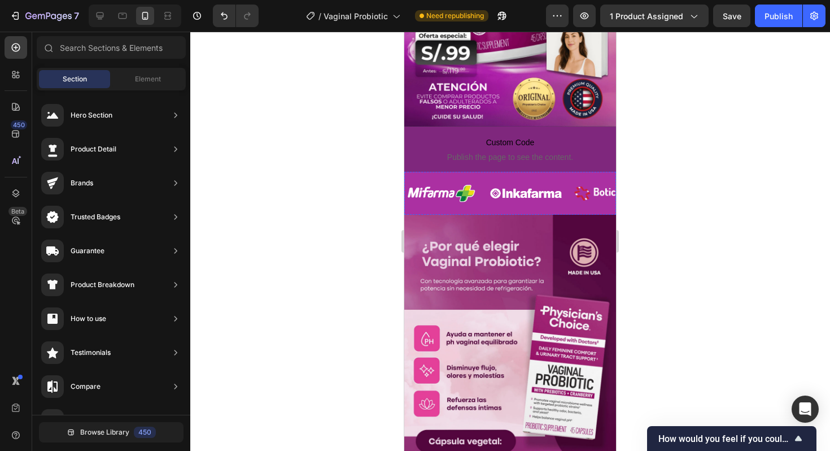
click at [758, 177] on div "Image" at bounding box center [794, 193] width 73 height 34
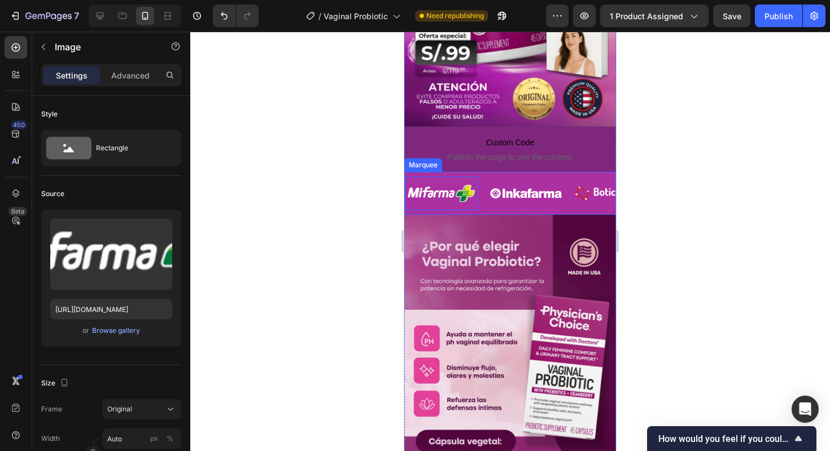
click at [583, 175] on div "Image 0 Image Image Image Image" at bounding box center [765, 193] width 424 height 43
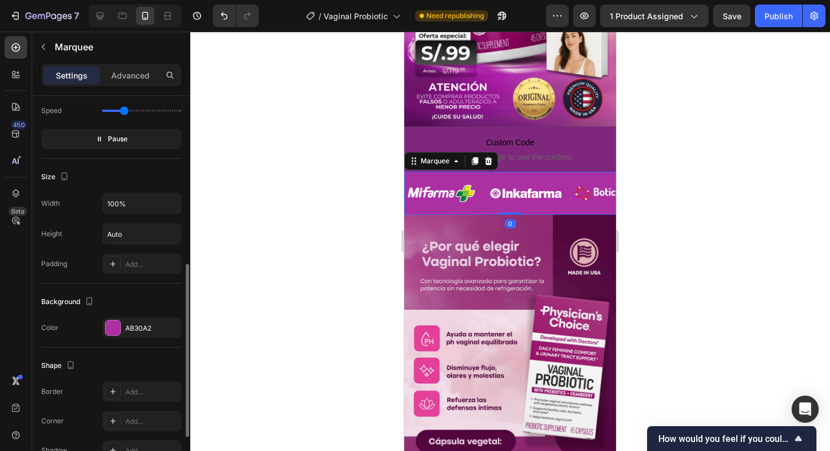
scroll to position [386, 0]
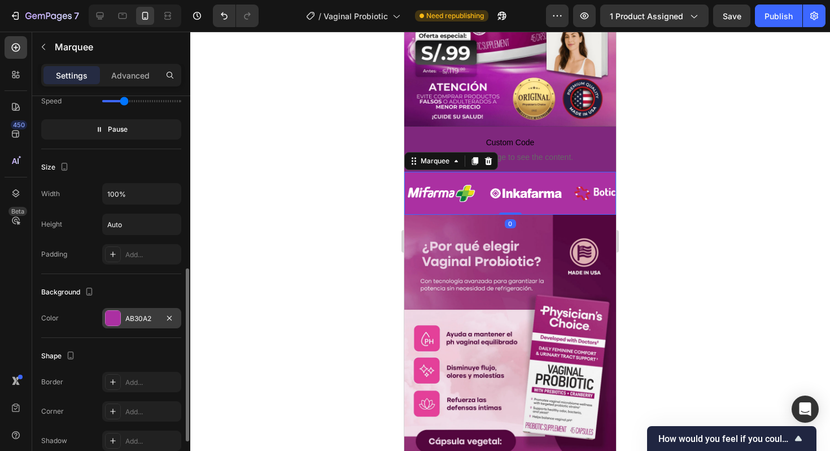
click at [111, 323] on div at bounding box center [113, 318] width 15 height 15
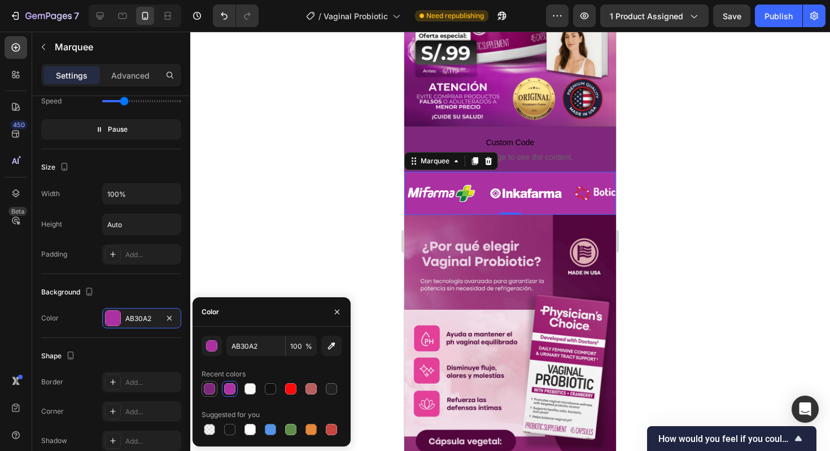
click at [213, 386] on div at bounding box center [209, 388] width 11 height 11
type input "7F277D"
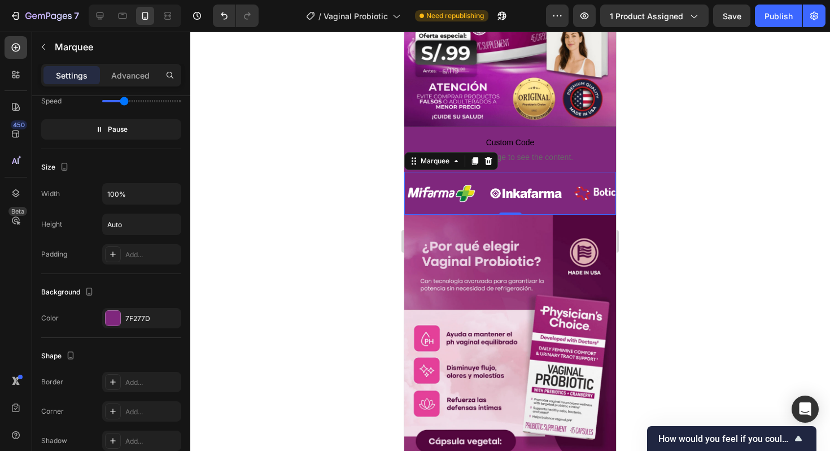
click at [732, 131] on div at bounding box center [510, 241] width 640 height 419
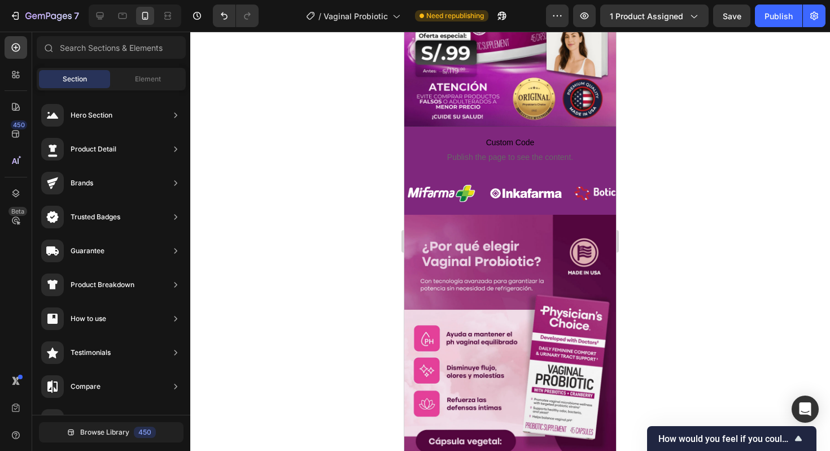
drag, startPoint x: 731, startPoint y: 102, endPoint x: 725, endPoint y: 106, distance: 8.1
click at [731, 102] on div at bounding box center [510, 241] width 640 height 419
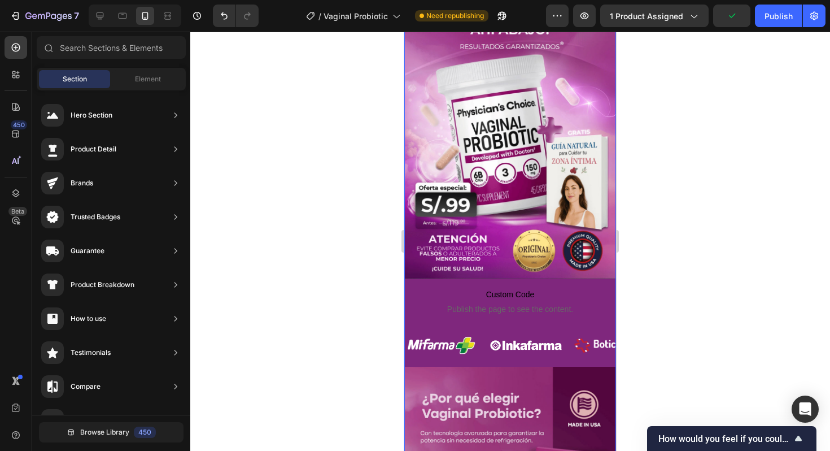
scroll to position [0, 0]
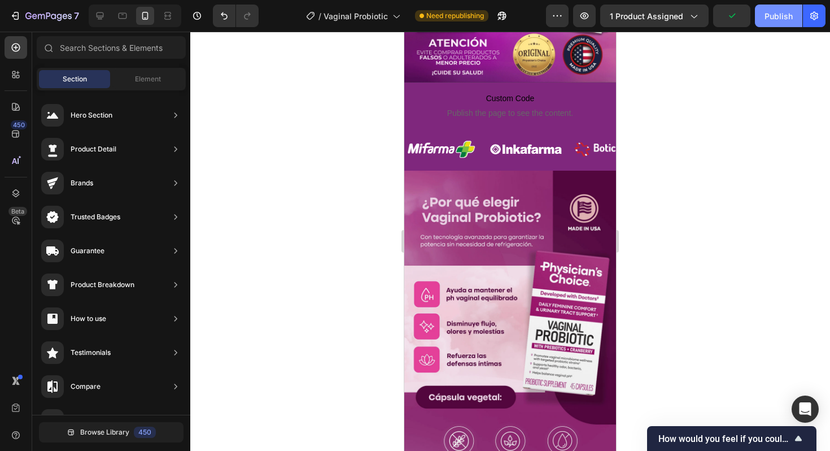
click at [783, 18] on div "Publish" at bounding box center [779, 16] width 28 height 12
